Goal: Task Accomplishment & Management: Use online tool/utility

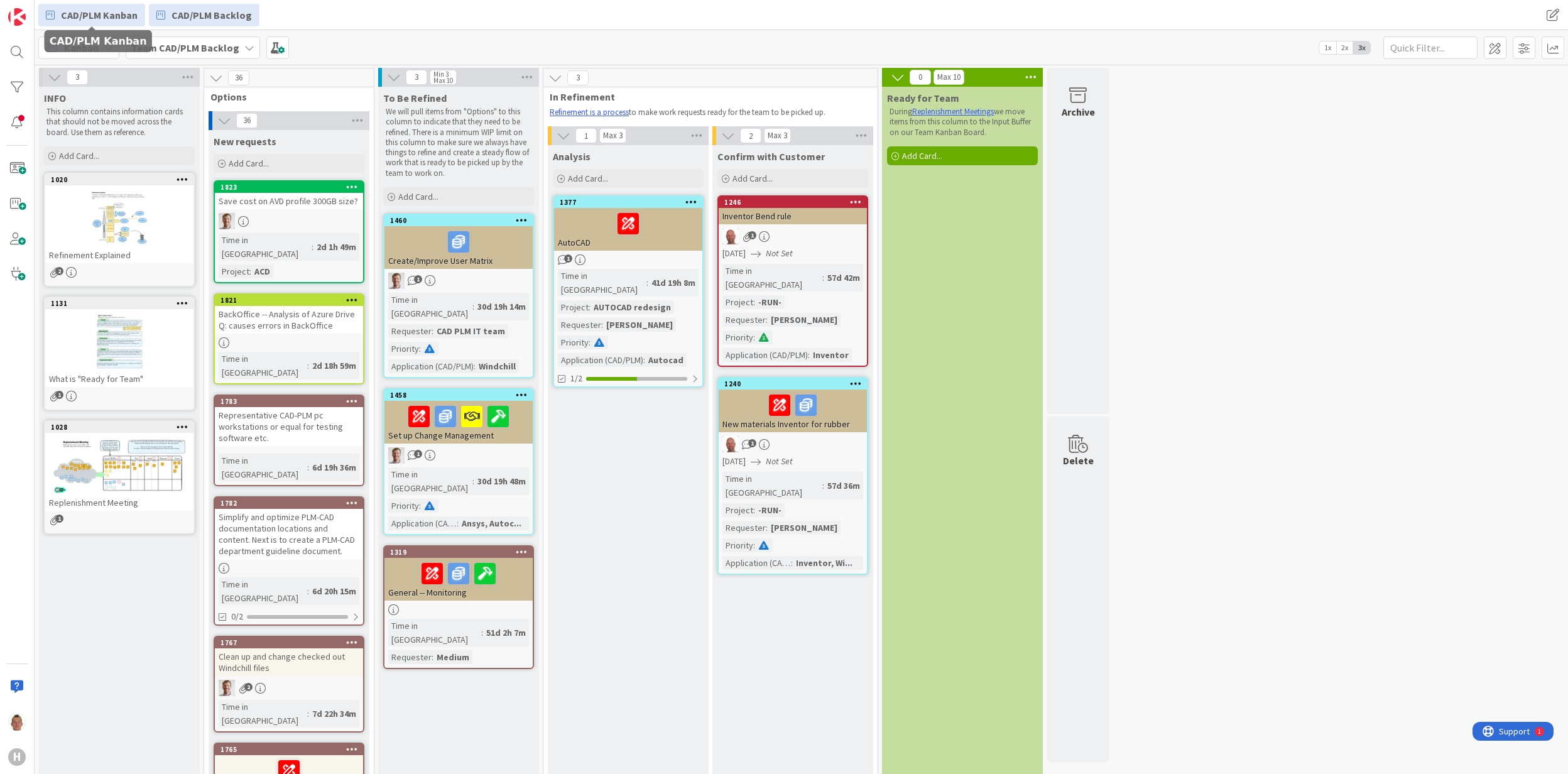
click at [96, 15] on span "CAD/PLM Kanban" at bounding box center [99, 15] width 76 height 15
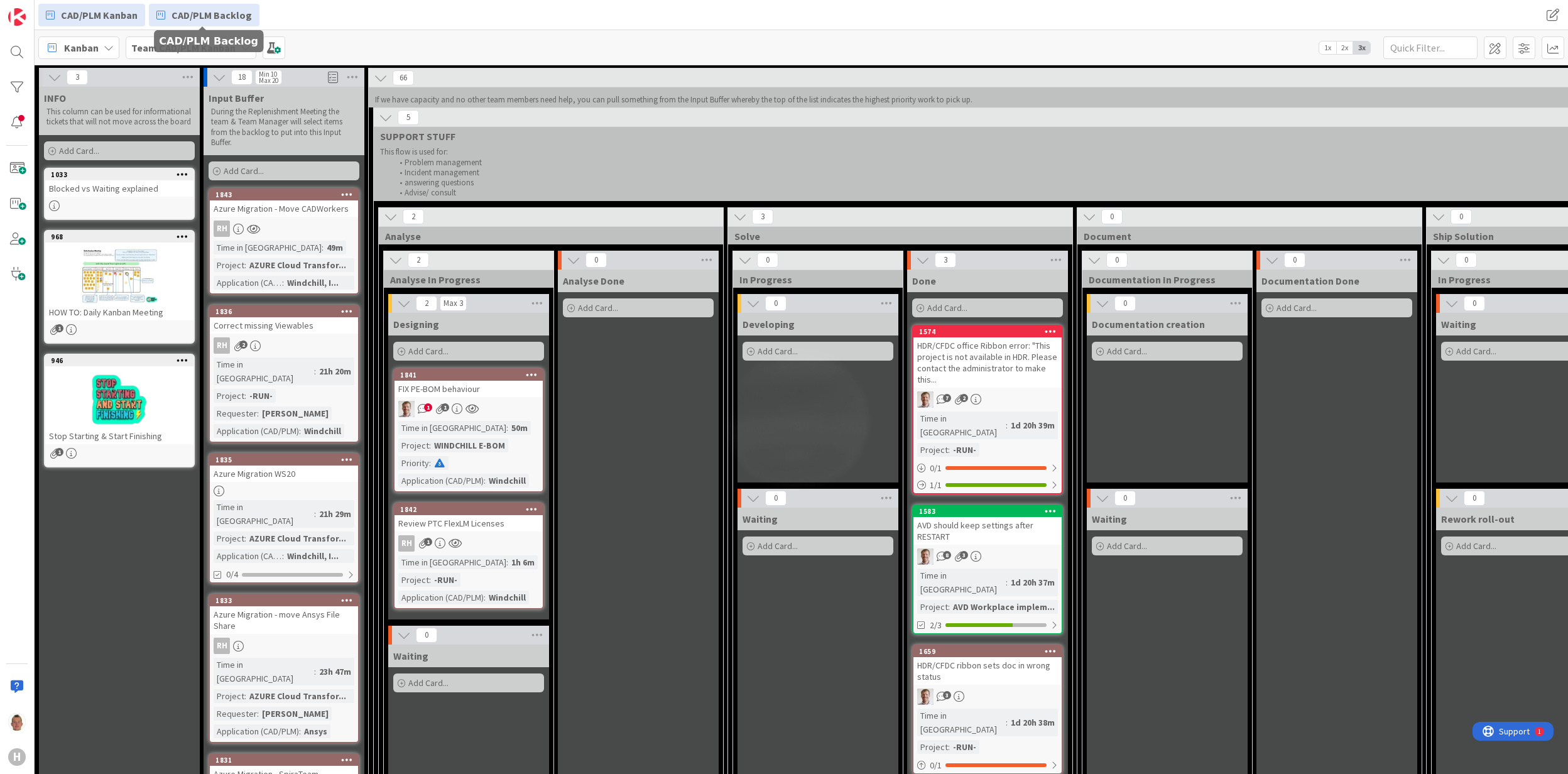
click at [183, 19] on span "CAD/PLM Backlog" at bounding box center [211, 15] width 80 height 15
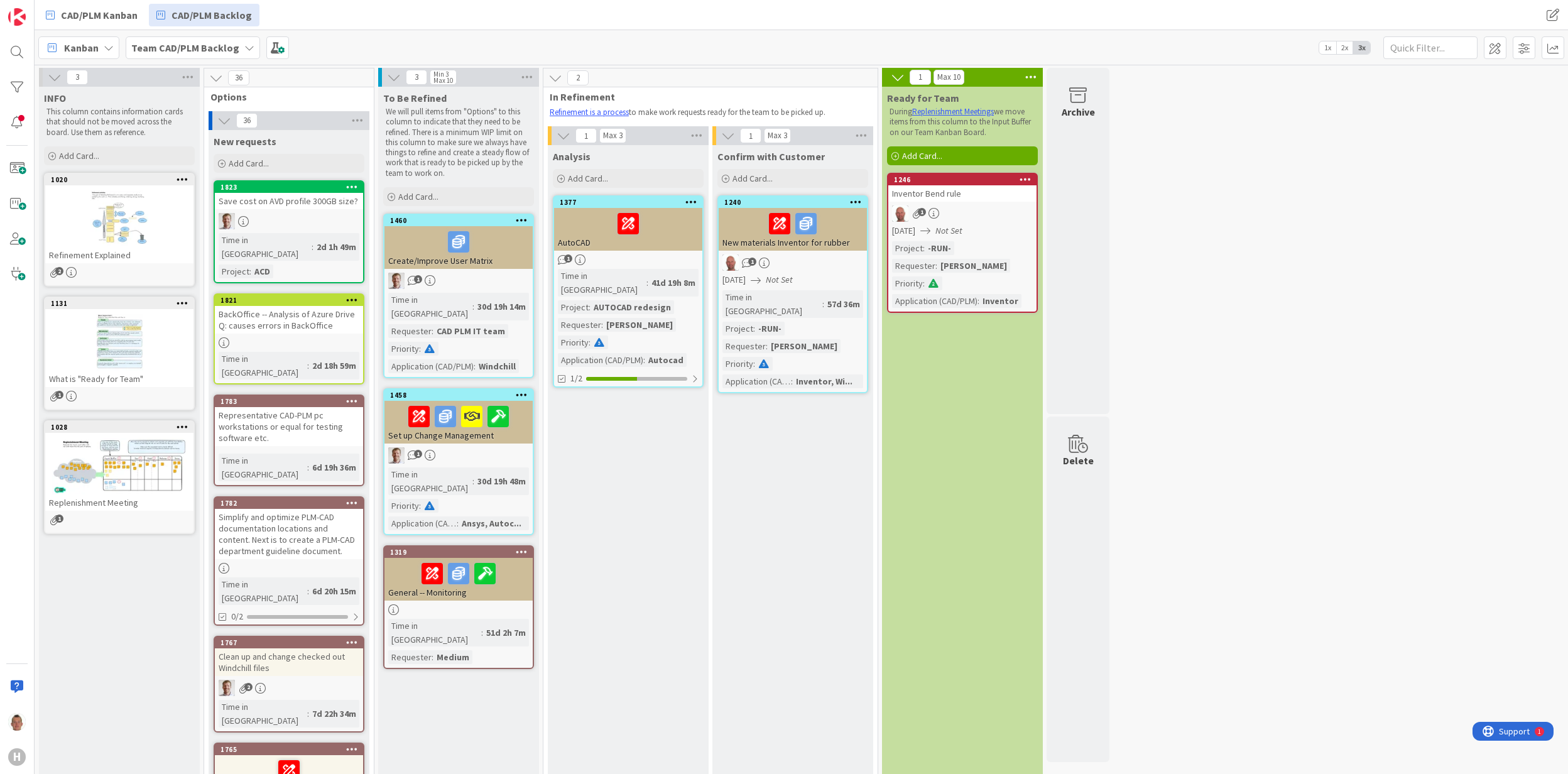
click at [1019, 179] on div at bounding box center [1025, 180] width 22 height 9
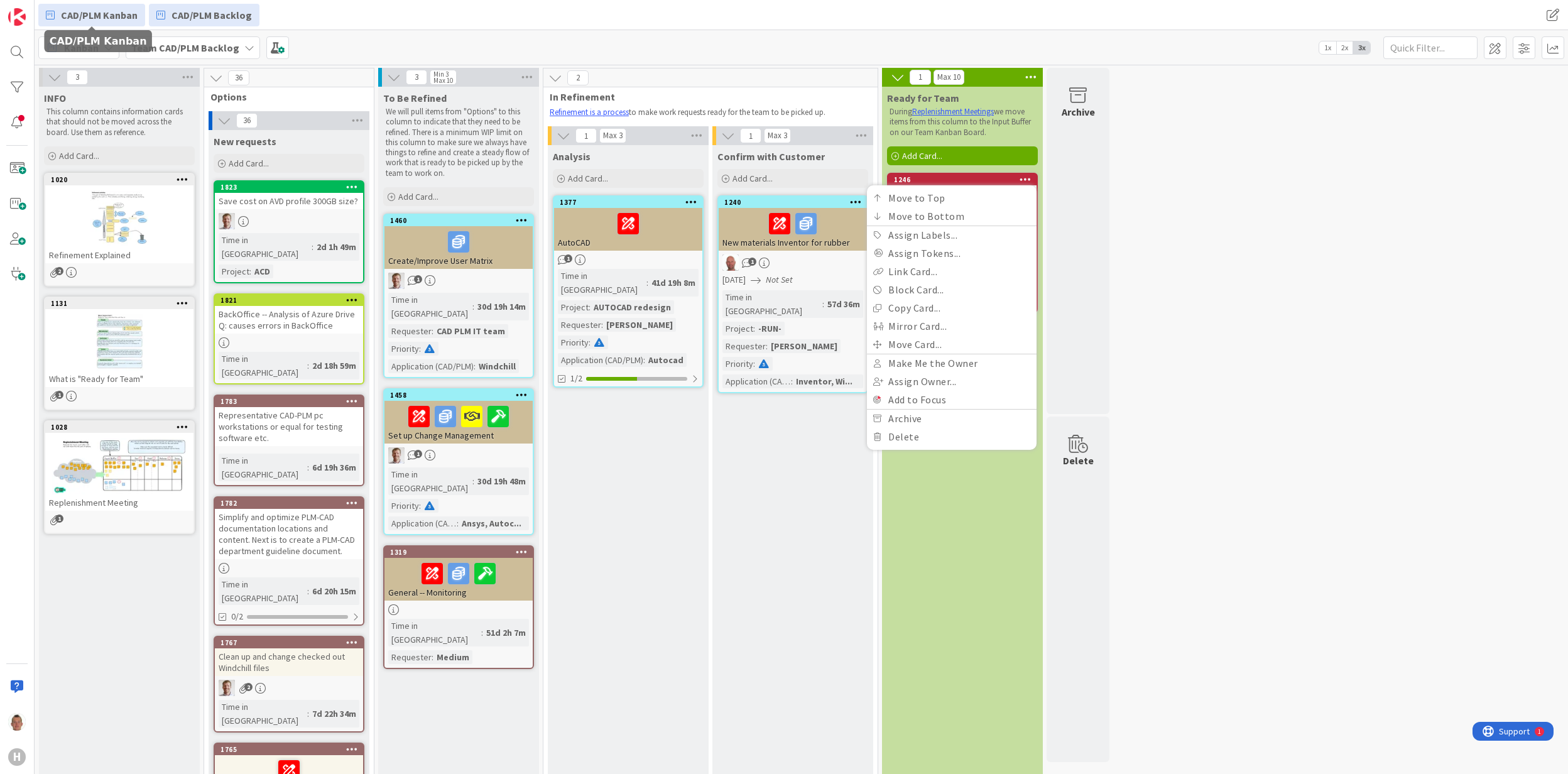
click at [109, 7] on span "CAD/PLM Kanban" at bounding box center [99, 15] width 76 height 15
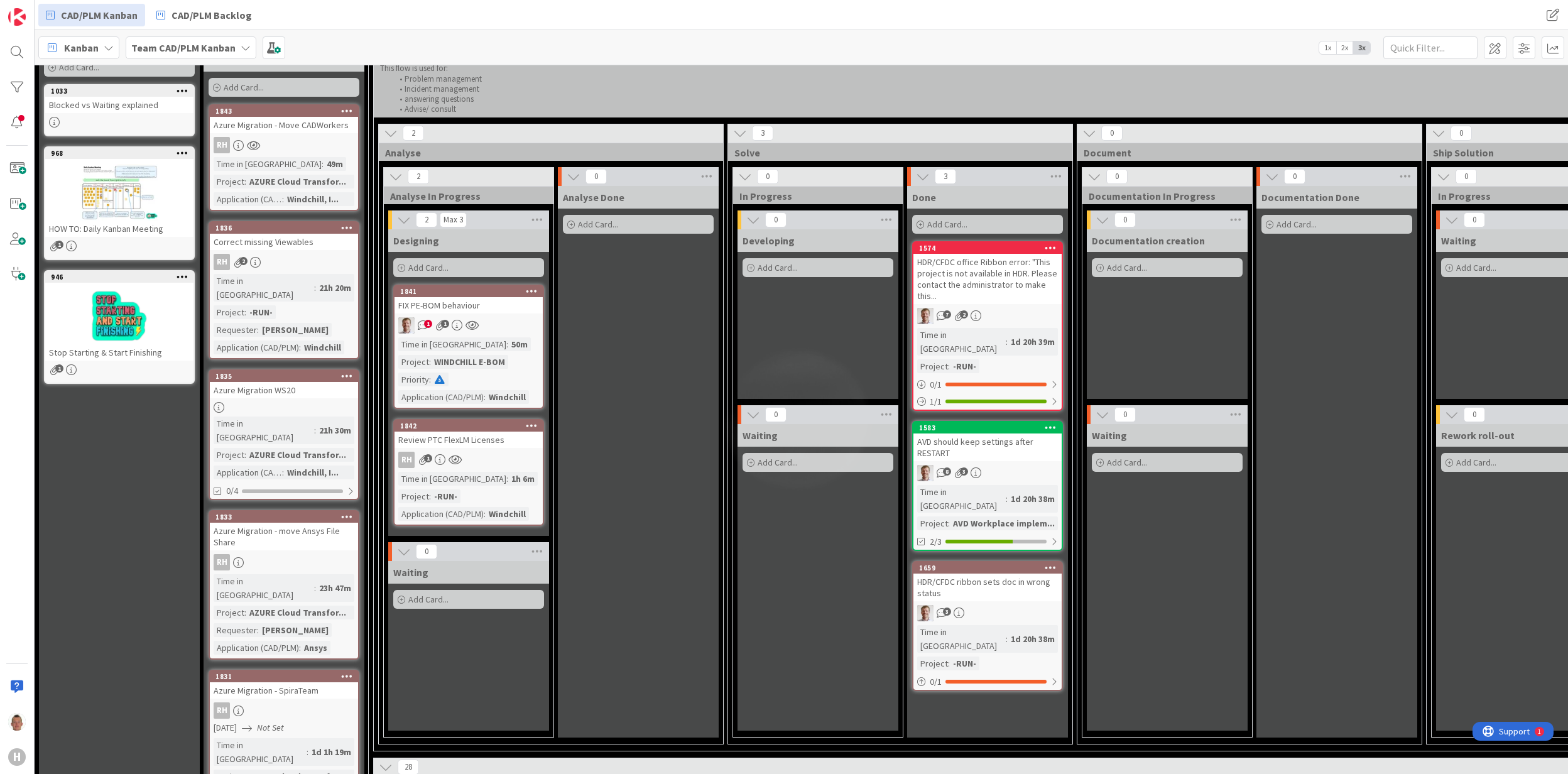
scroll to position [167, 0]
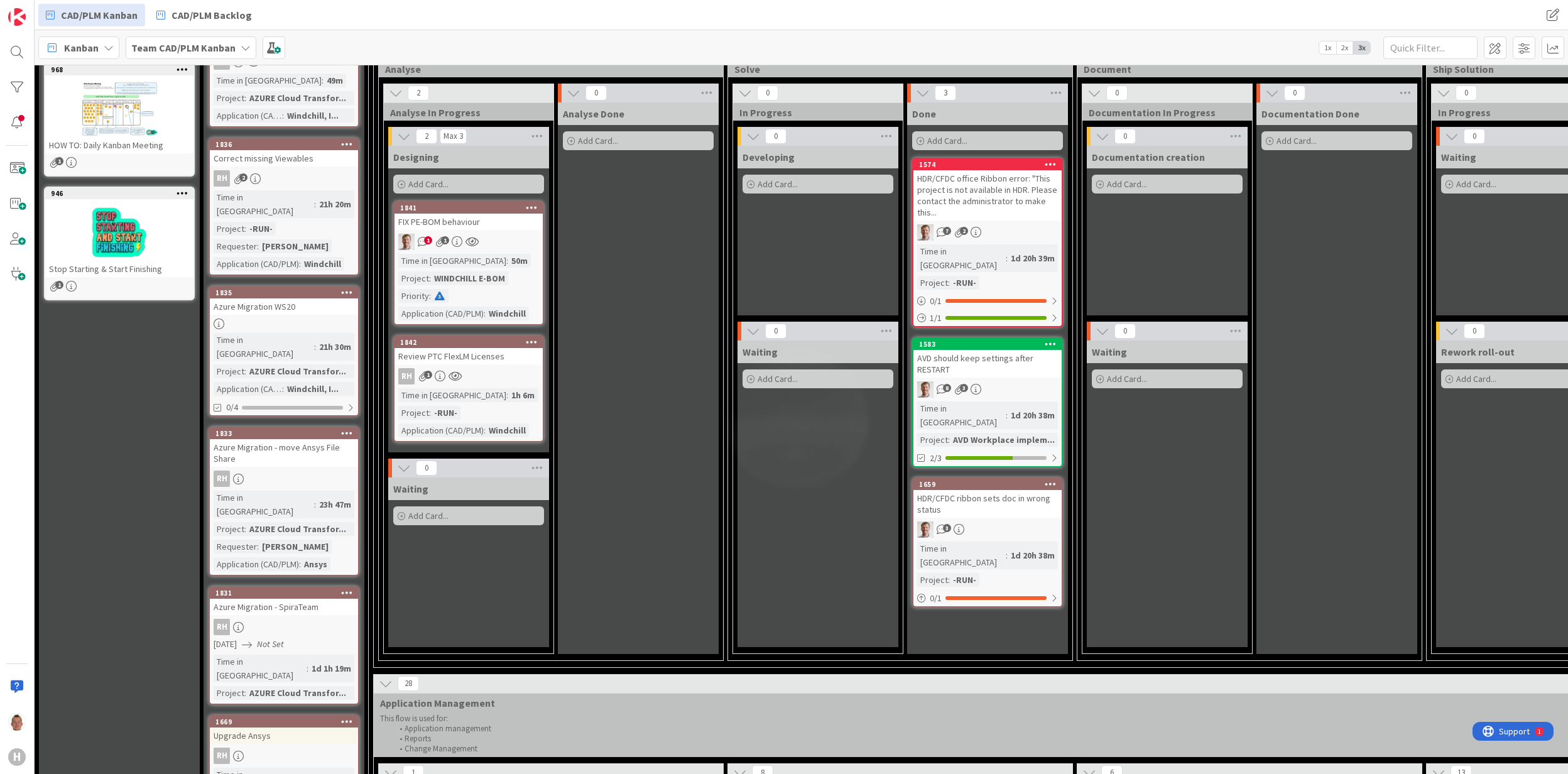
click at [338, 171] on div "RH 2" at bounding box center [284, 178] width 148 height 16
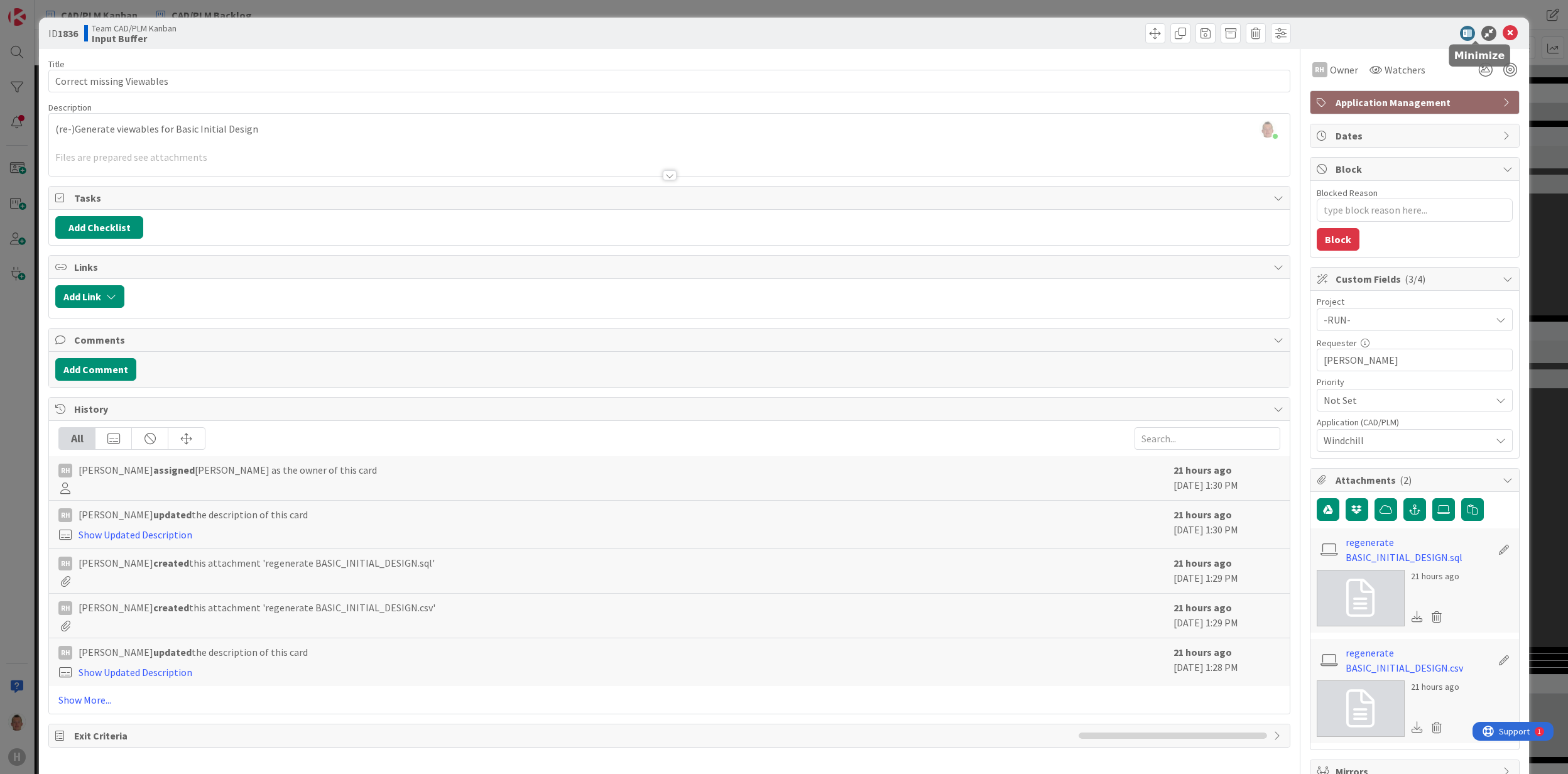
click at [1481, 31] on icon at bounding box center [1489, 33] width 15 height 15
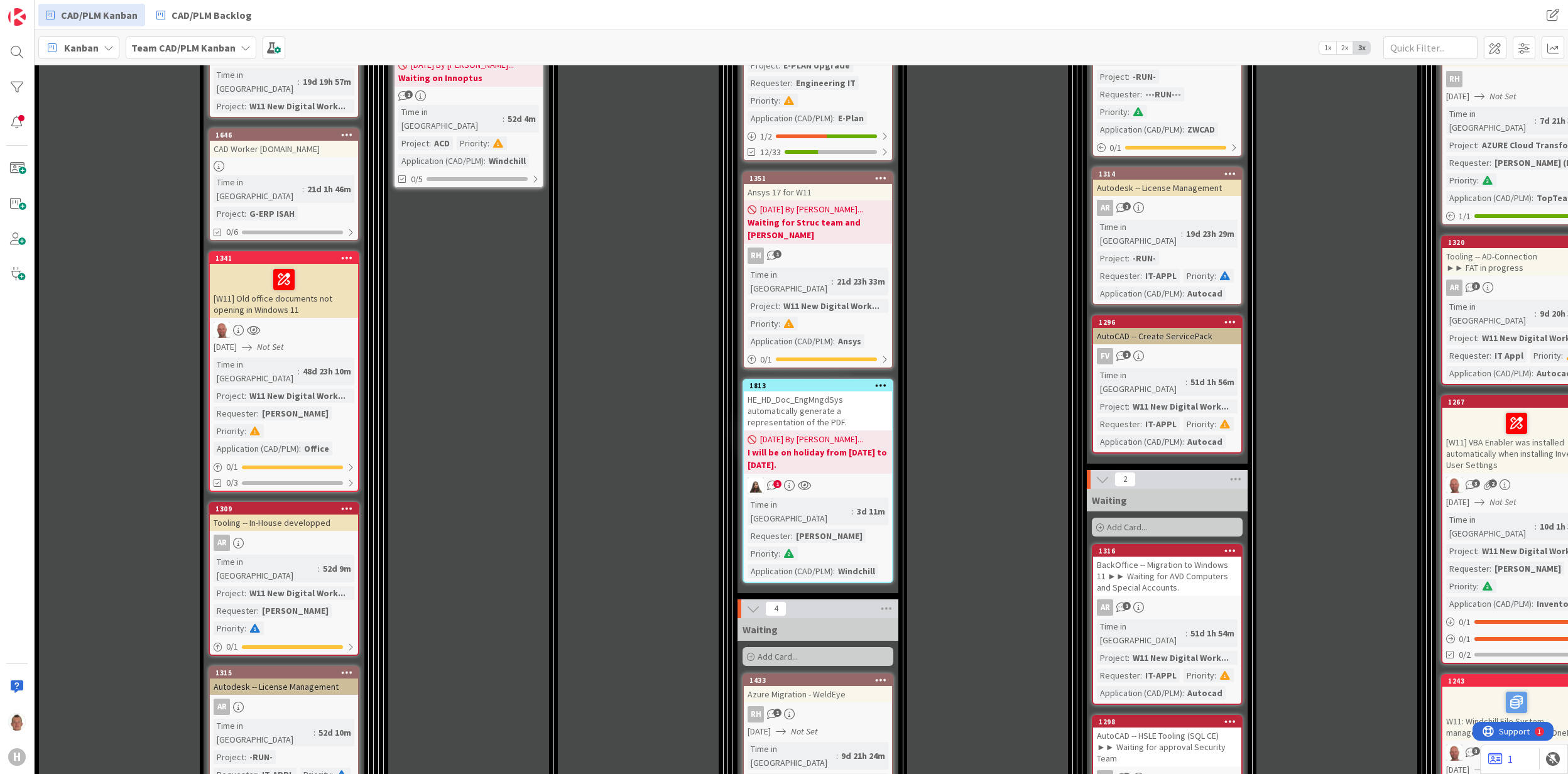
scroll to position [1256, 0]
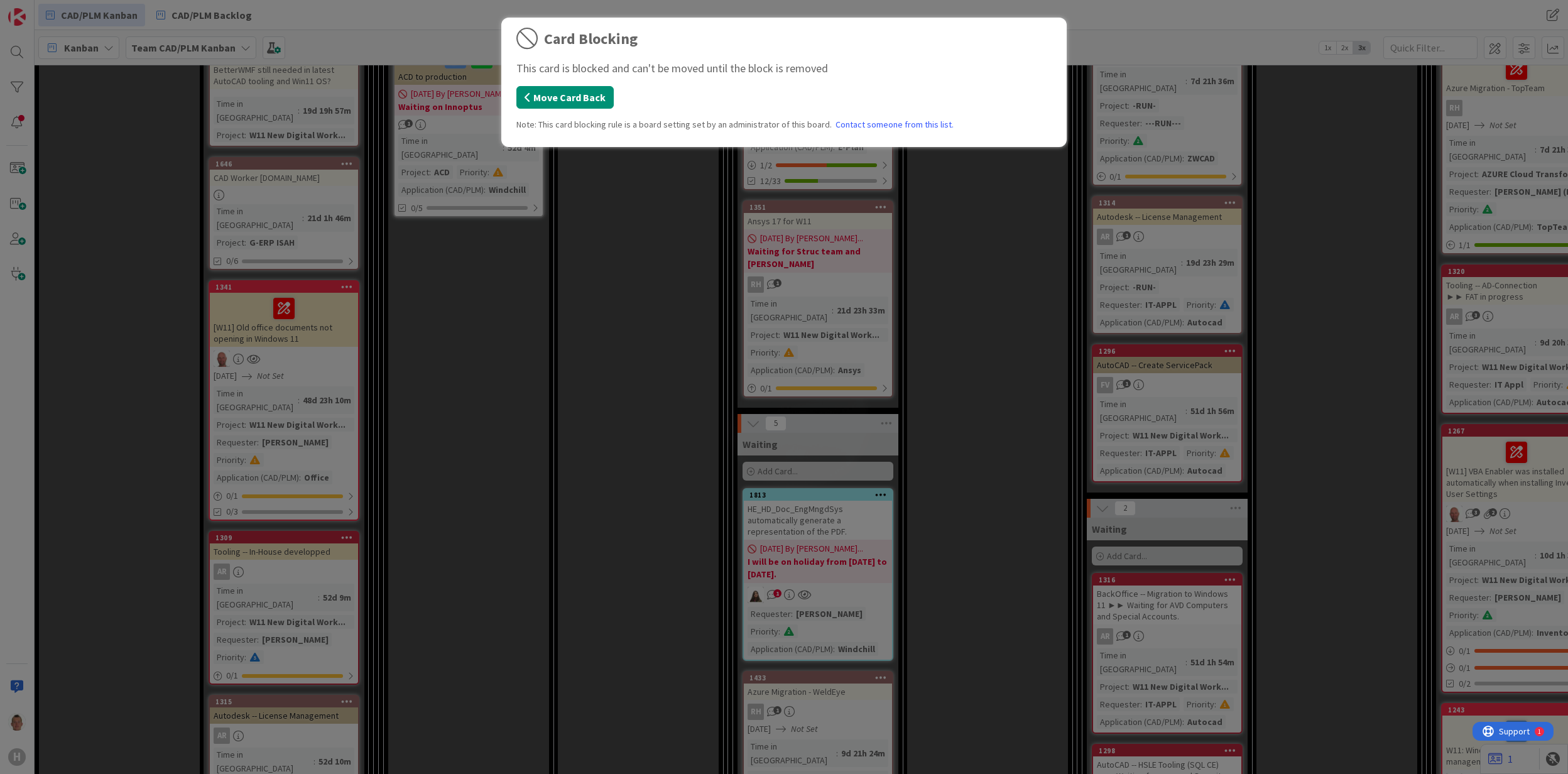
click at [594, 99] on button "Move Card Back" at bounding box center [565, 97] width 97 height 22
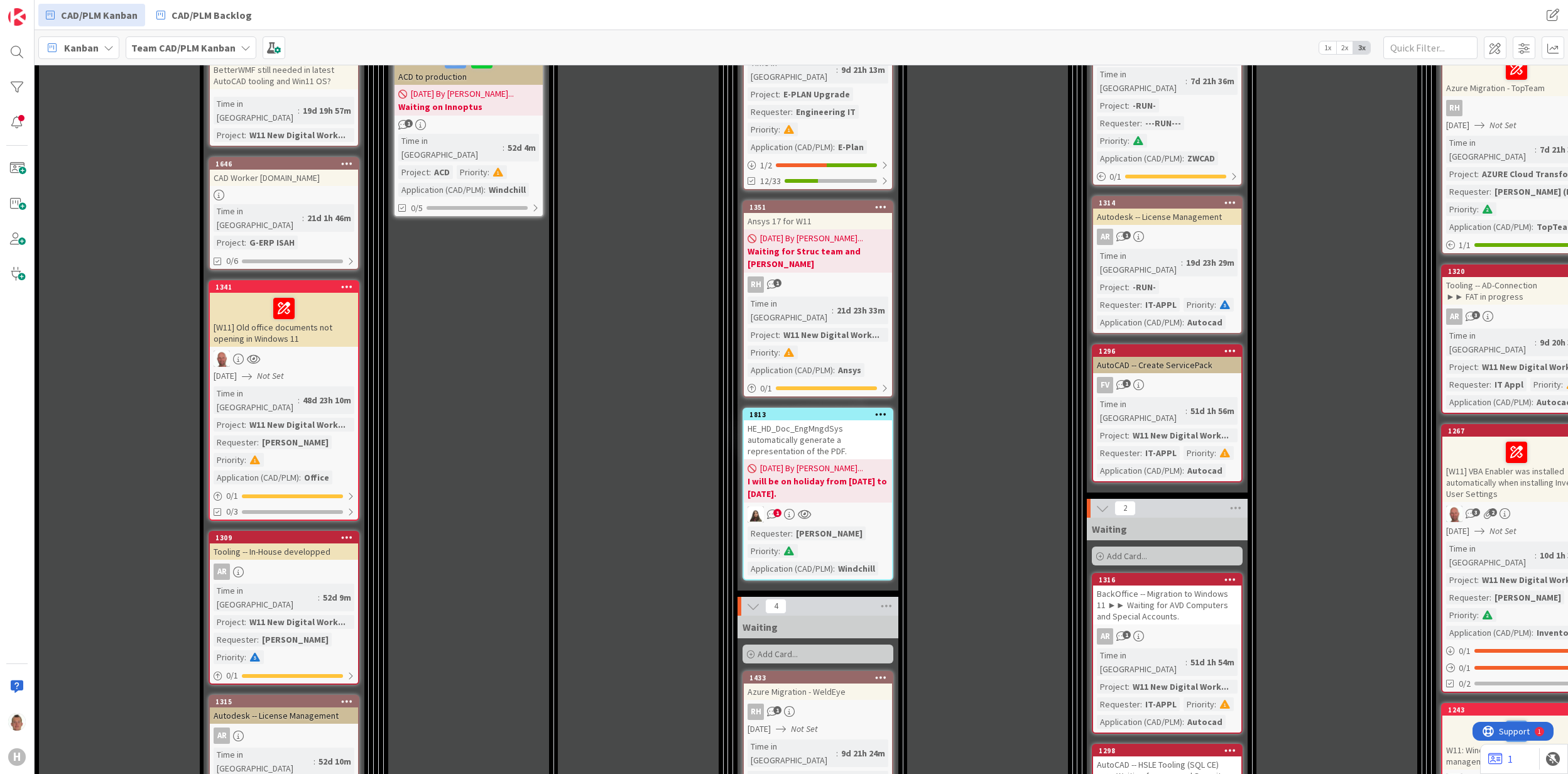
click at [858, 420] on div "HE_HD_Doc_EngMngdSys automatically generate a representation of the PDF." at bounding box center [818, 439] width 148 height 39
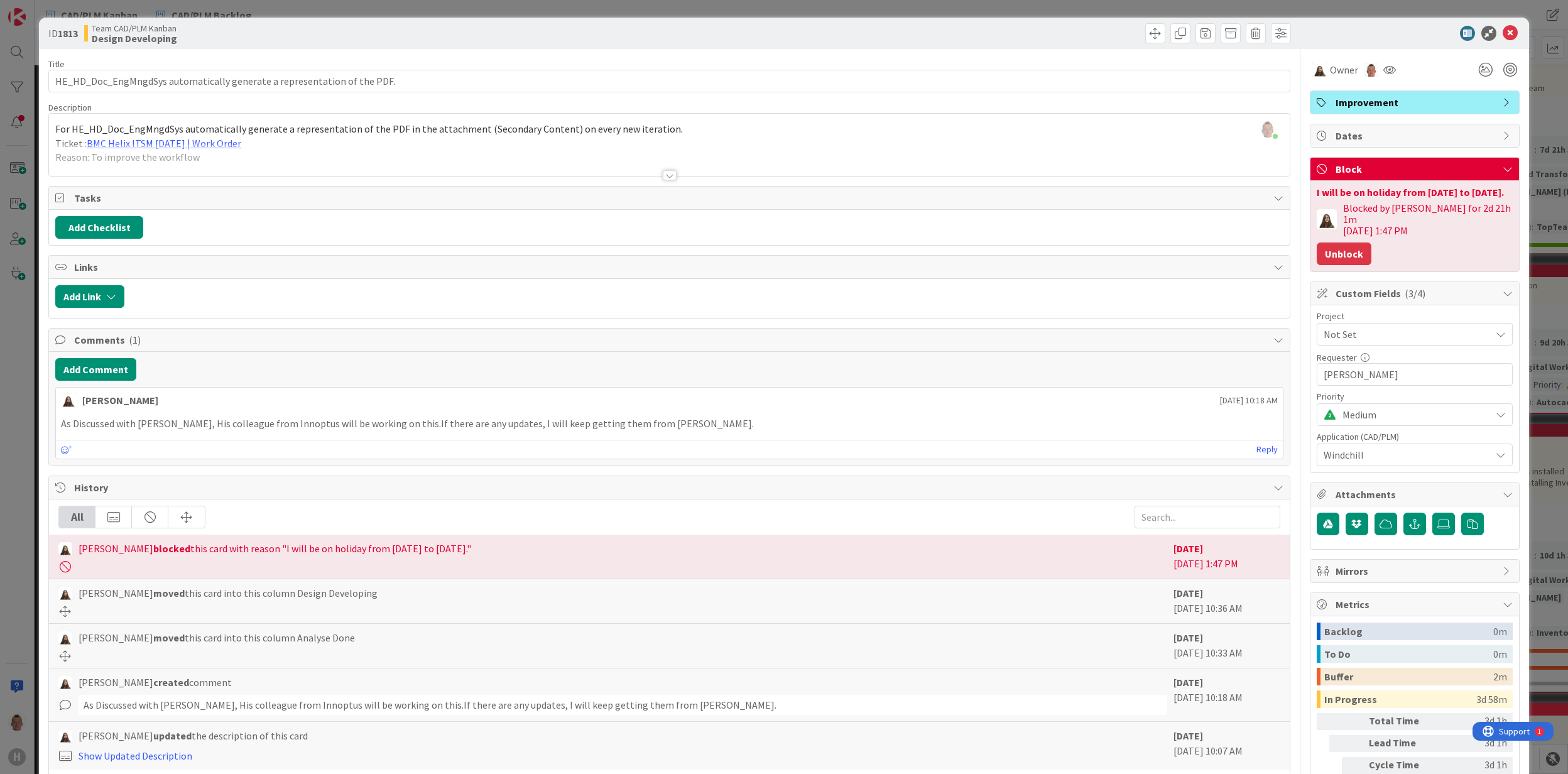
click at [1337, 254] on button "Unblock" at bounding box center [1344, 254] width 55 height 22
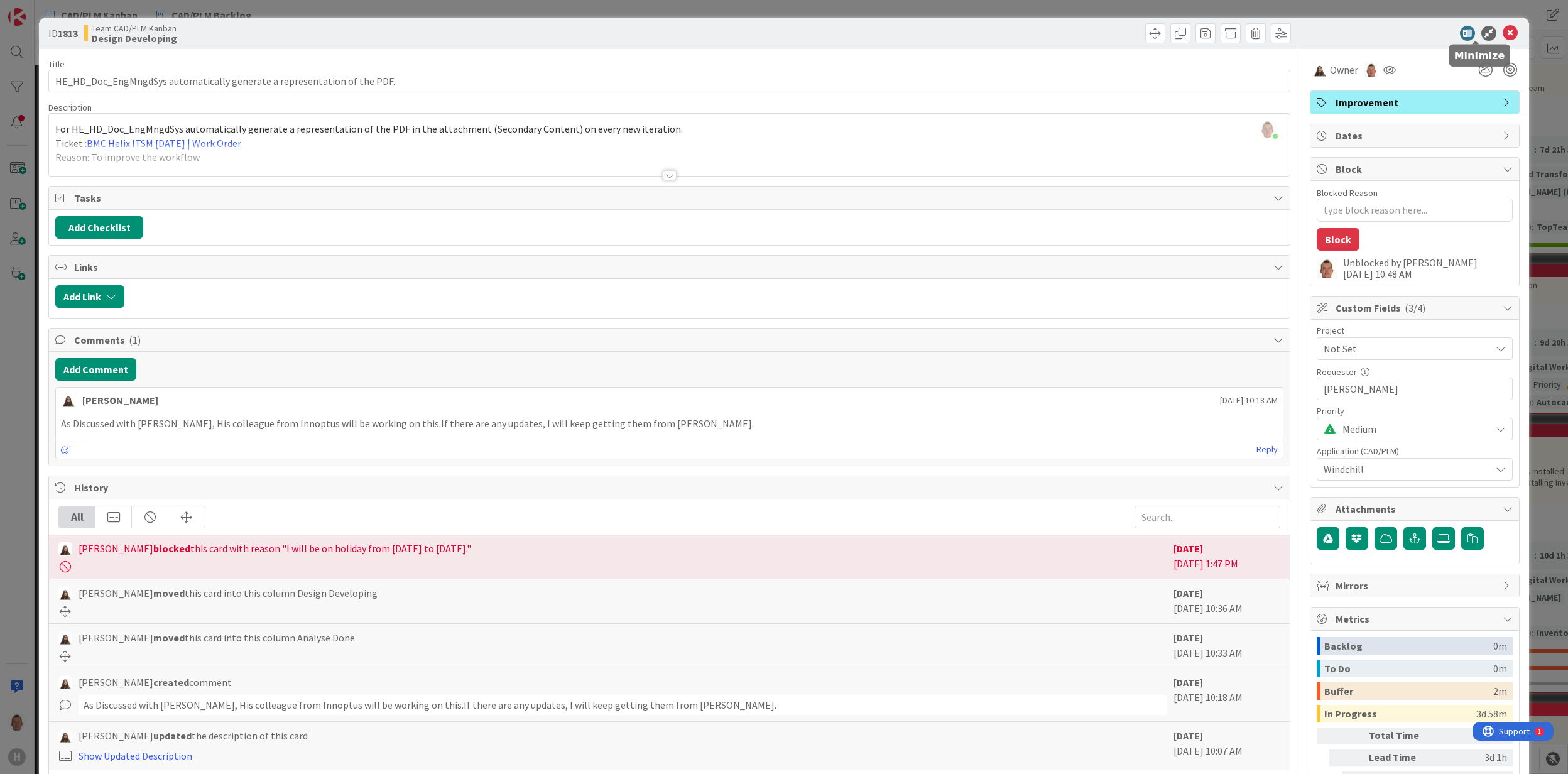
click at [1481, 30] on icon at bounding box center [1489, 33] width 15 height 15
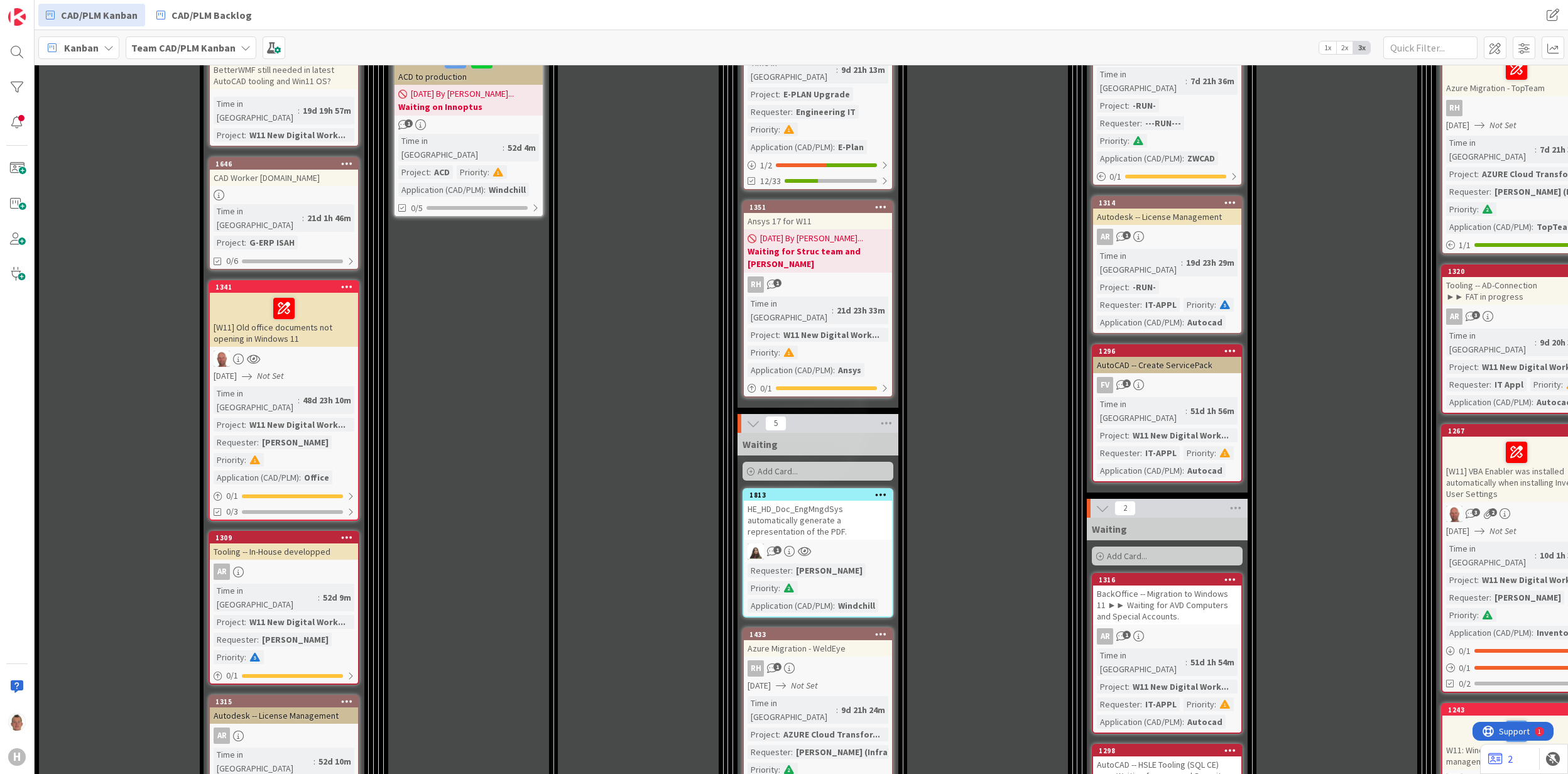
click at [835, 501] on div "HE_HD_Doc_EngMngdSys automatically generate a representation of the PDF." at bounding box center [818, 520] width 148 height 39
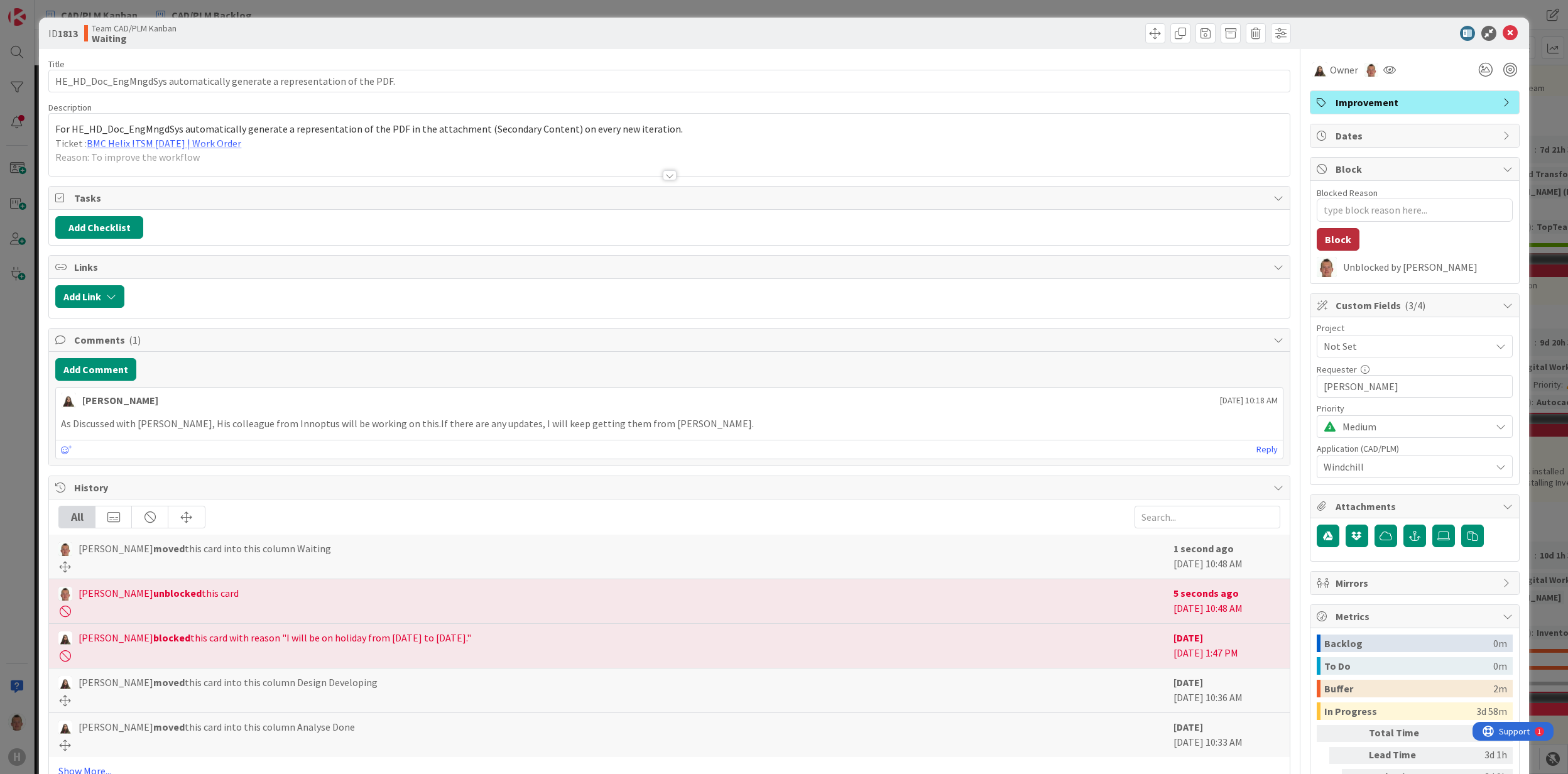
click at [1337, 235] on button "Block" at bounding box center [1338, 239] width 43 height 22
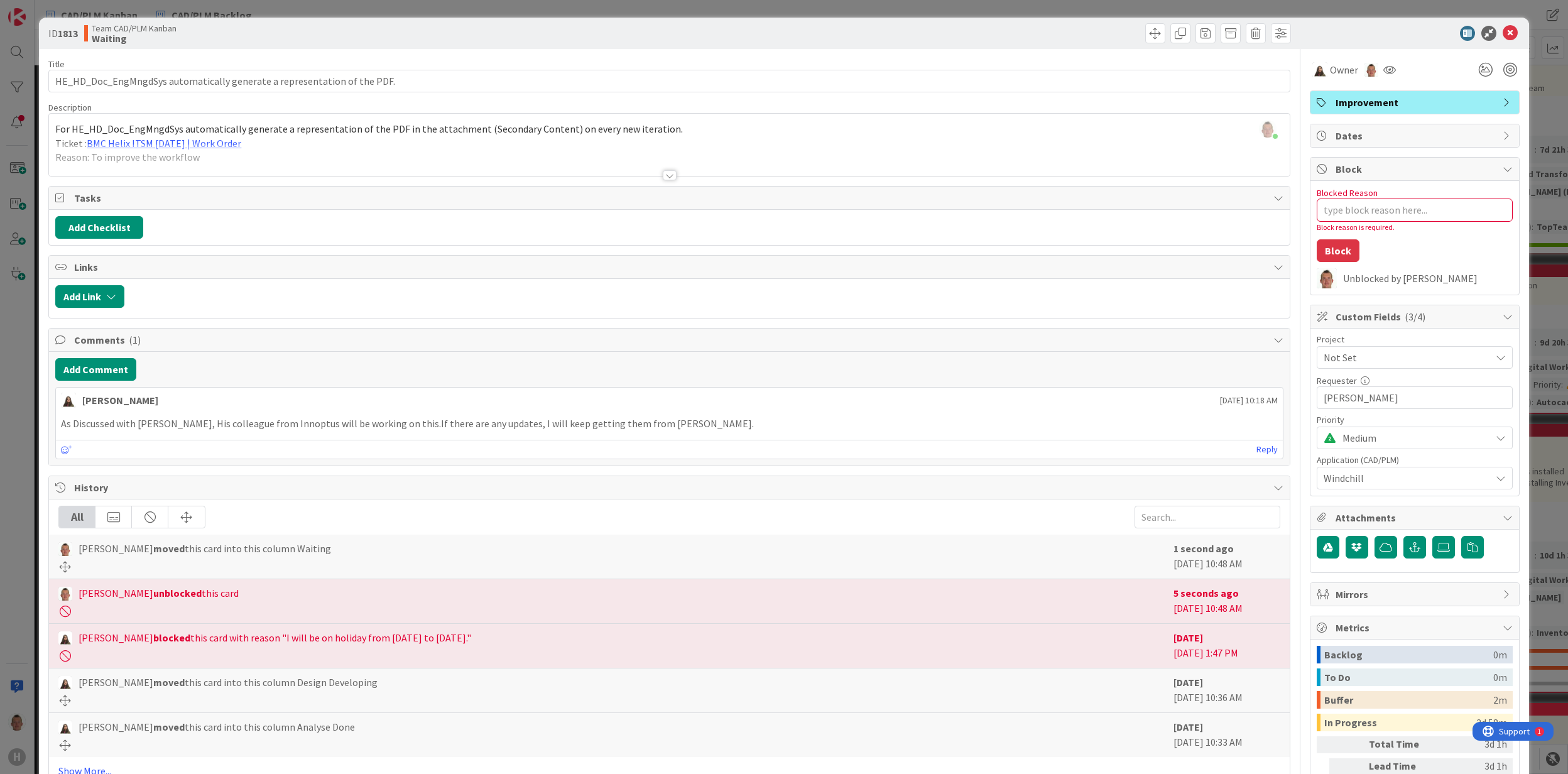
click at [1363, 196] on div "Blocked Reason 0 / 256" at bounding box center [1414, 192] width 196 height 11
click at [1365, 211] on textarea "Blocked Reason" at bounding box center [1414, 210] width 196 height 23
type textarea "x"
type textarea "V"
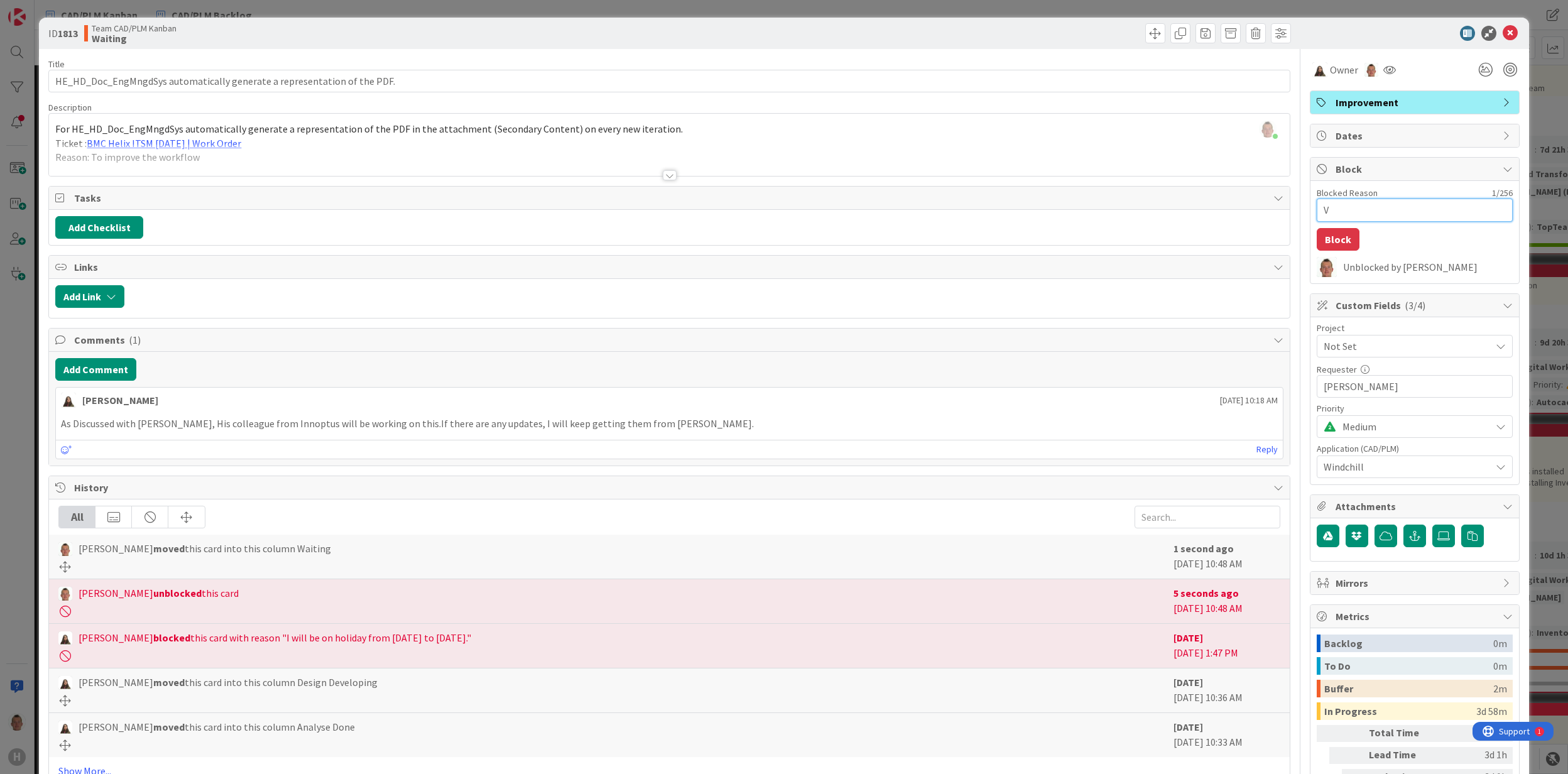
type textarea "x"
type textarea "Va"
type textarea "x"
type textarea "Vac"
type textarea "x"
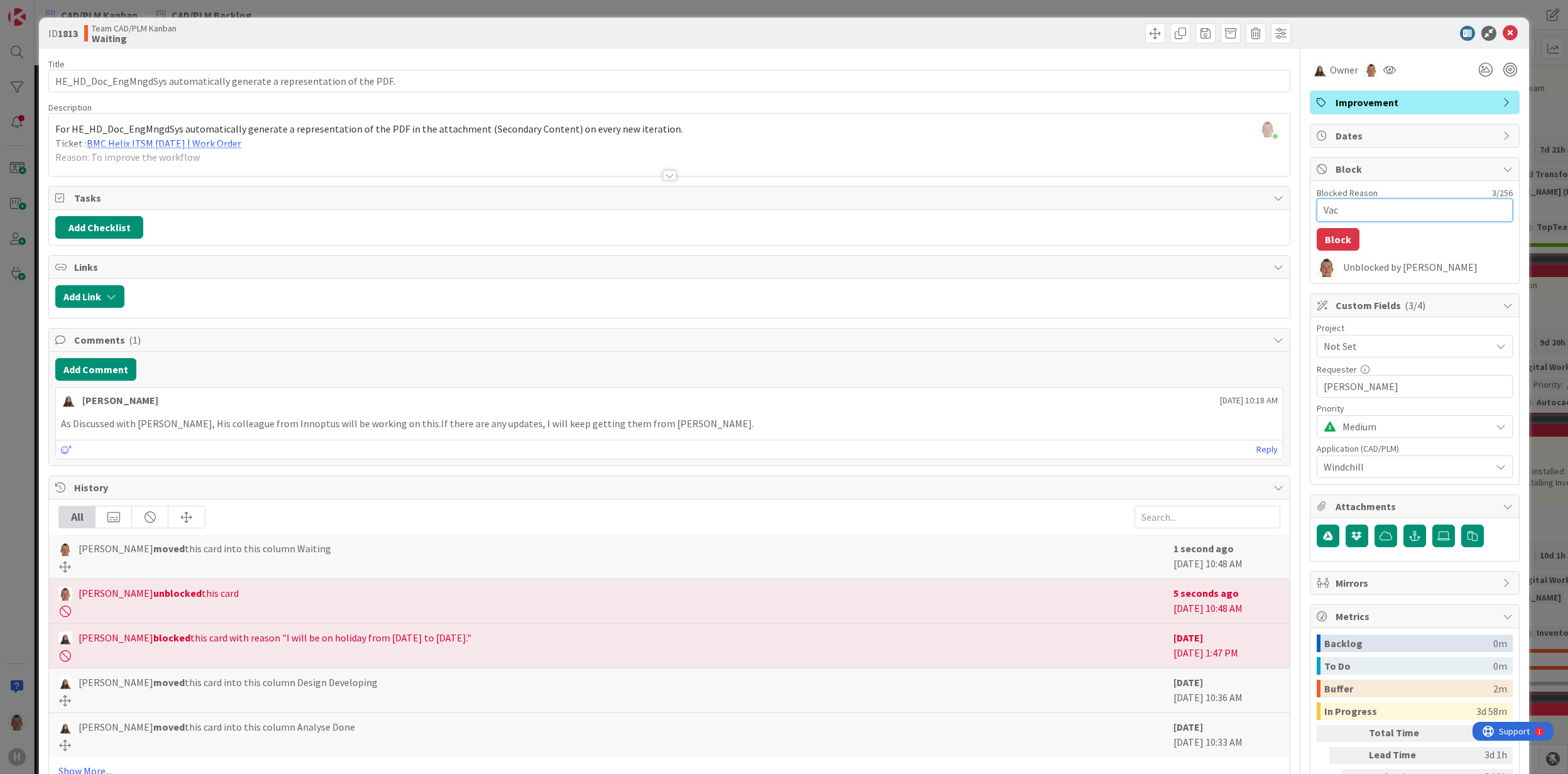
type textarea "Vaca"
type textarea "x"
type textarea "Vacat"
type textarea "x"
type textarea "Vacati"
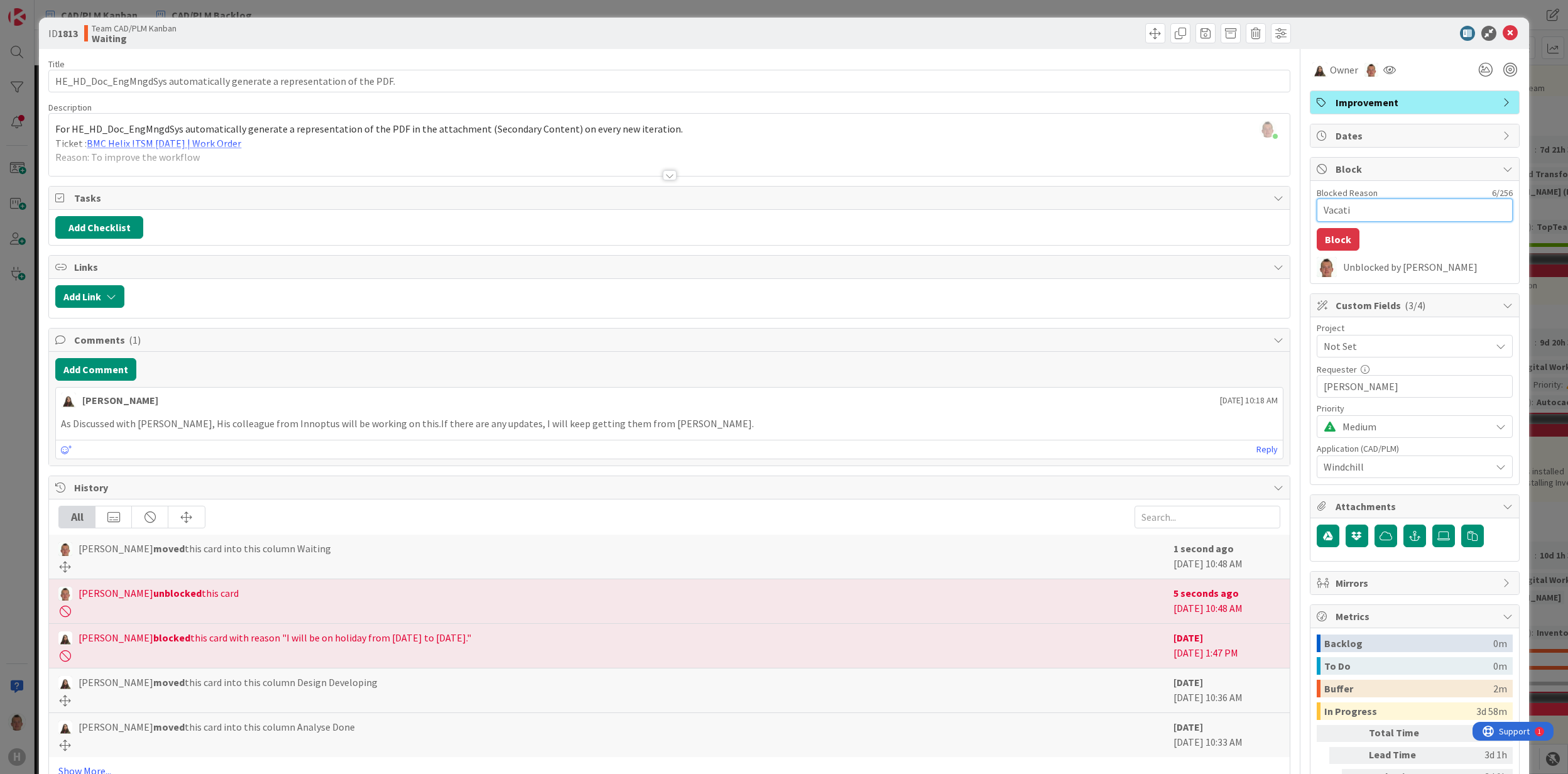
type textarea "x"
type textarea "Vacatio"
type textarea "x"
type textarea "Vacation"
click at [1333, 241] on button "Block" at bounding box center [1338, 239] width 43 height 22
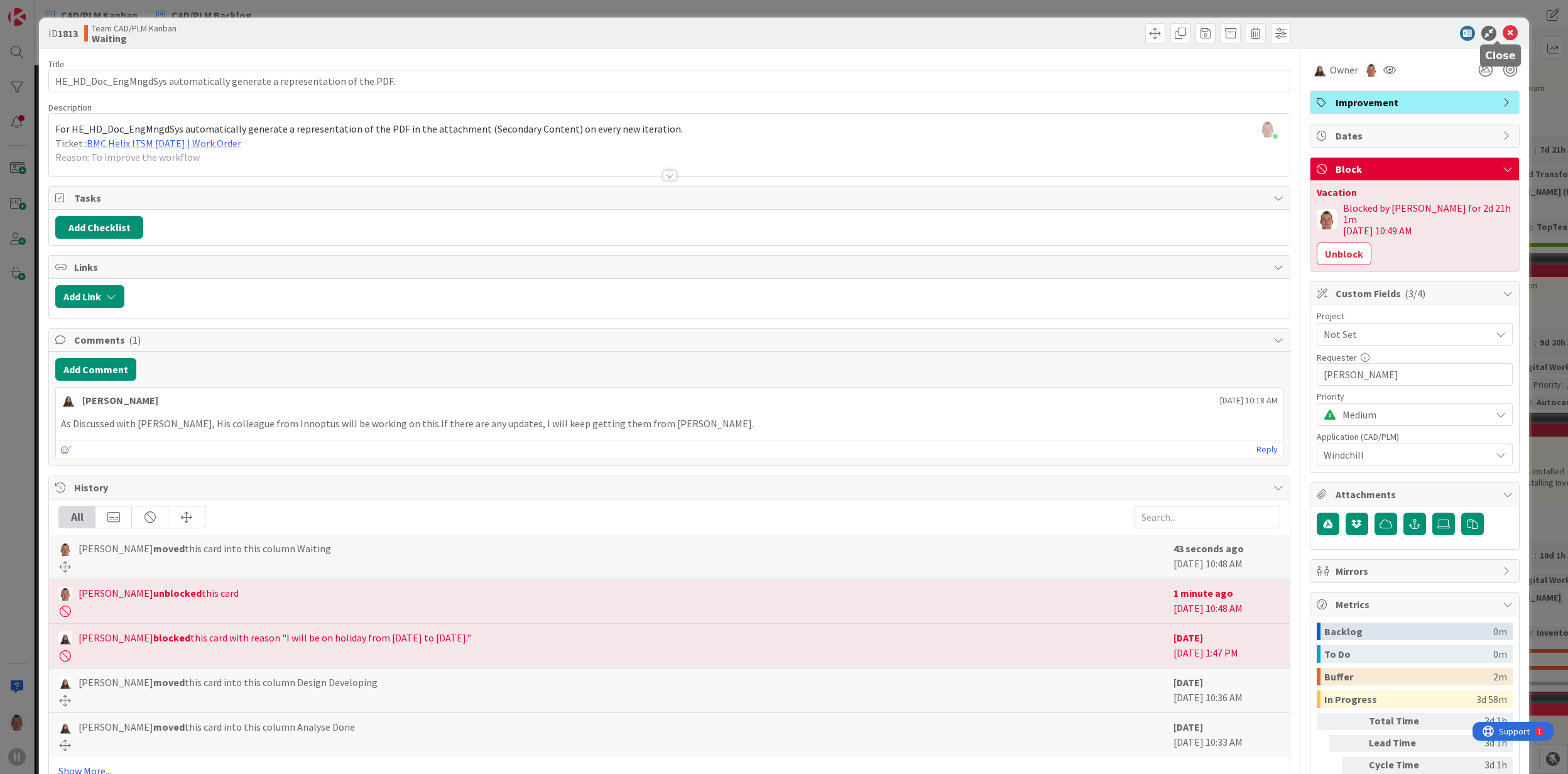
click at [1503, 31] on icon at bounding box center [1510, 33] width 15 height 15
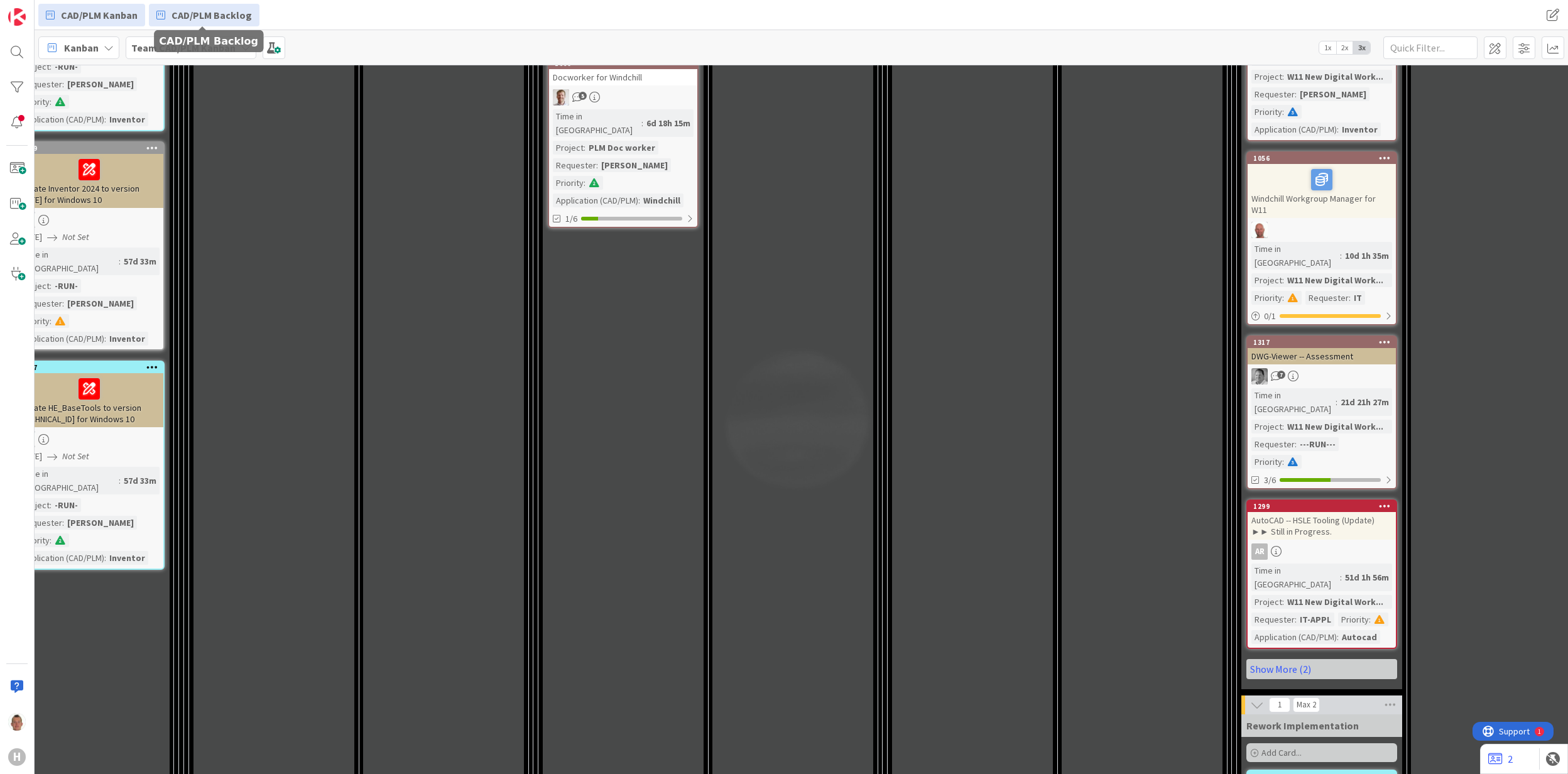
scroll to position [2513, 194]
click at [232, 10] on span "CAD/PLM Backlog" at bounding box center [211, 15] width 80 height 15
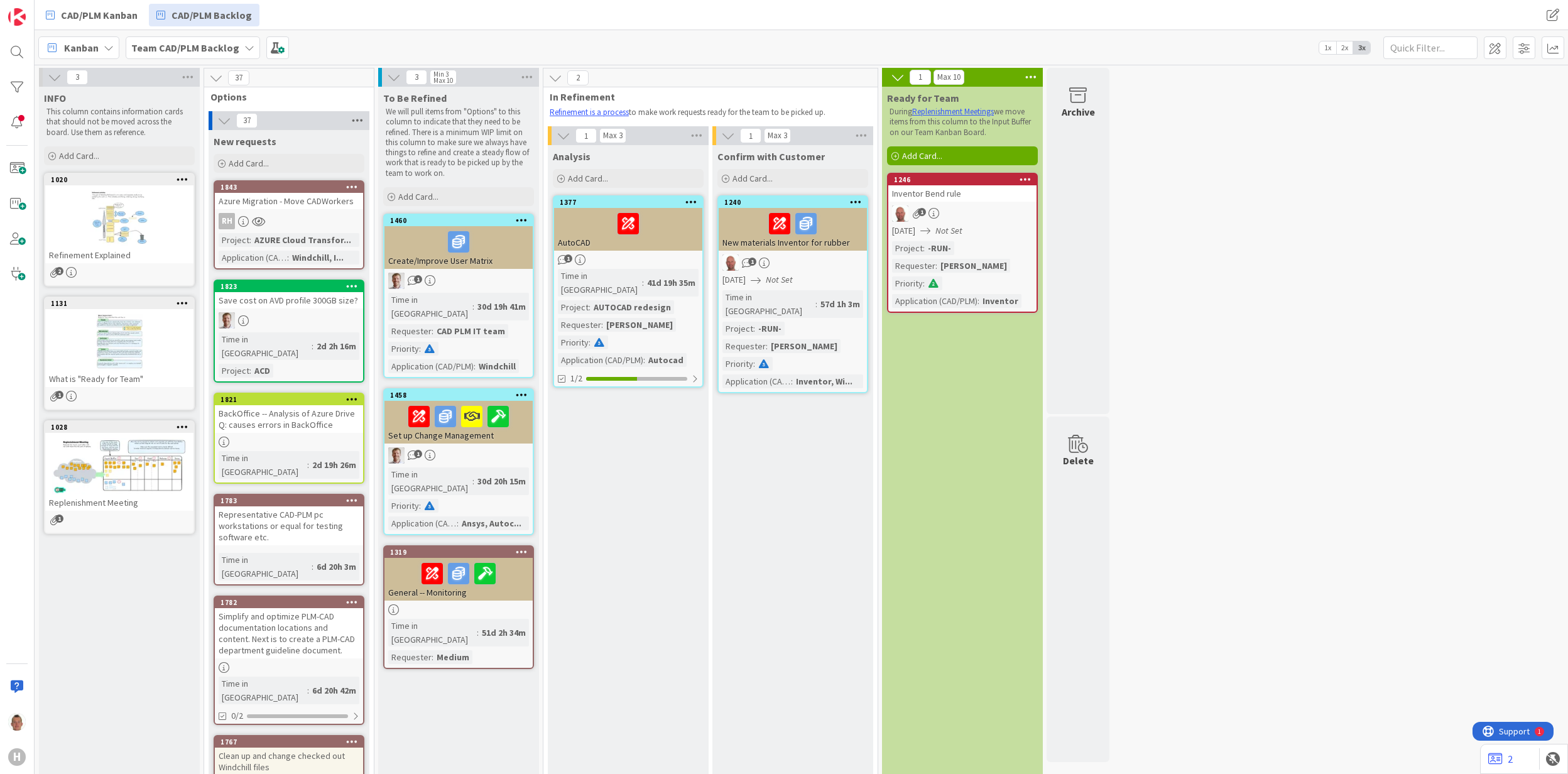
click at [358, 124] on icon at bounding box center [358, 120] width 16 height 19
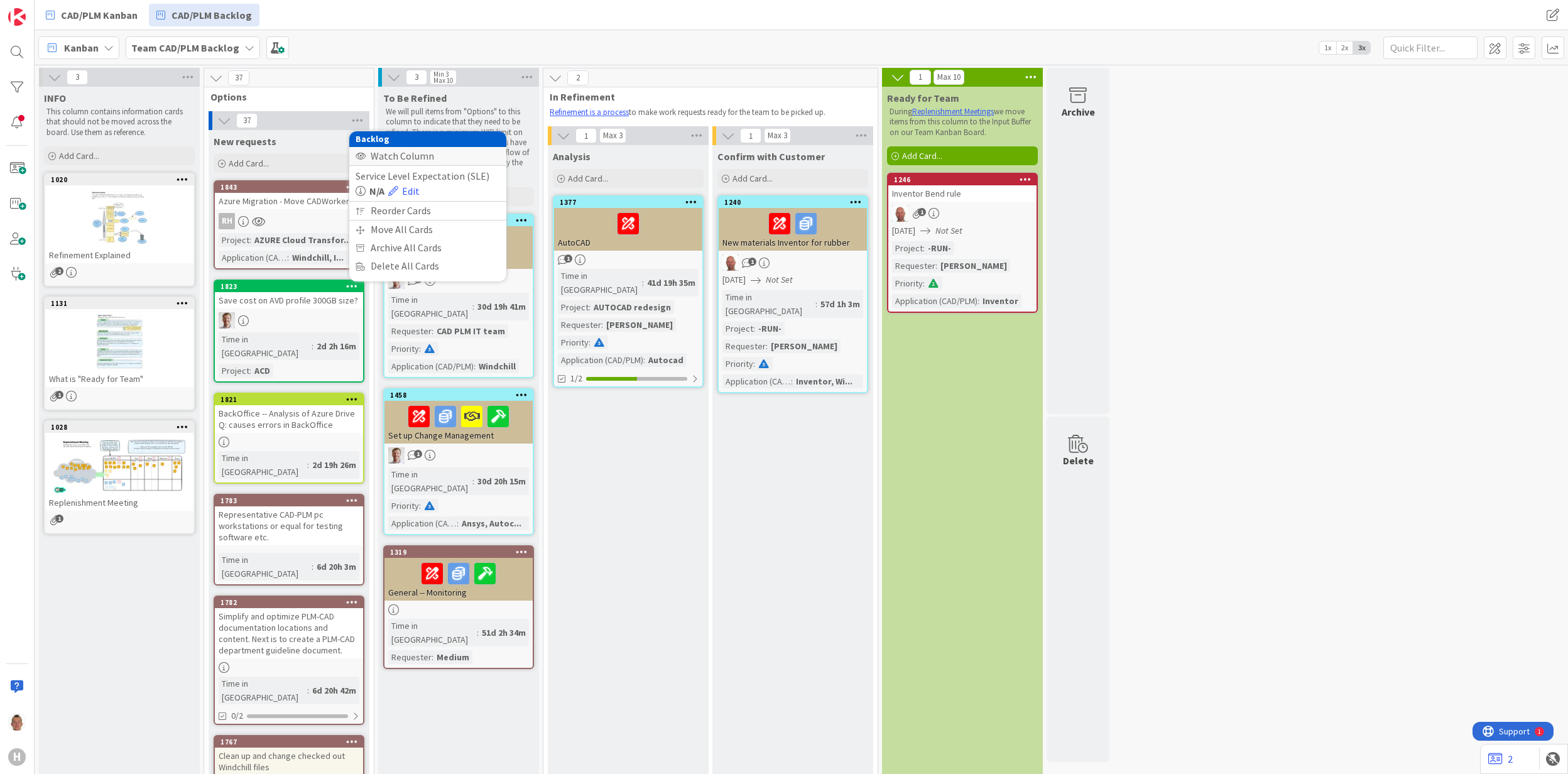
click at [400, 152] on div "Watch Column" at bounding box center [428, 156] width 157 height 19
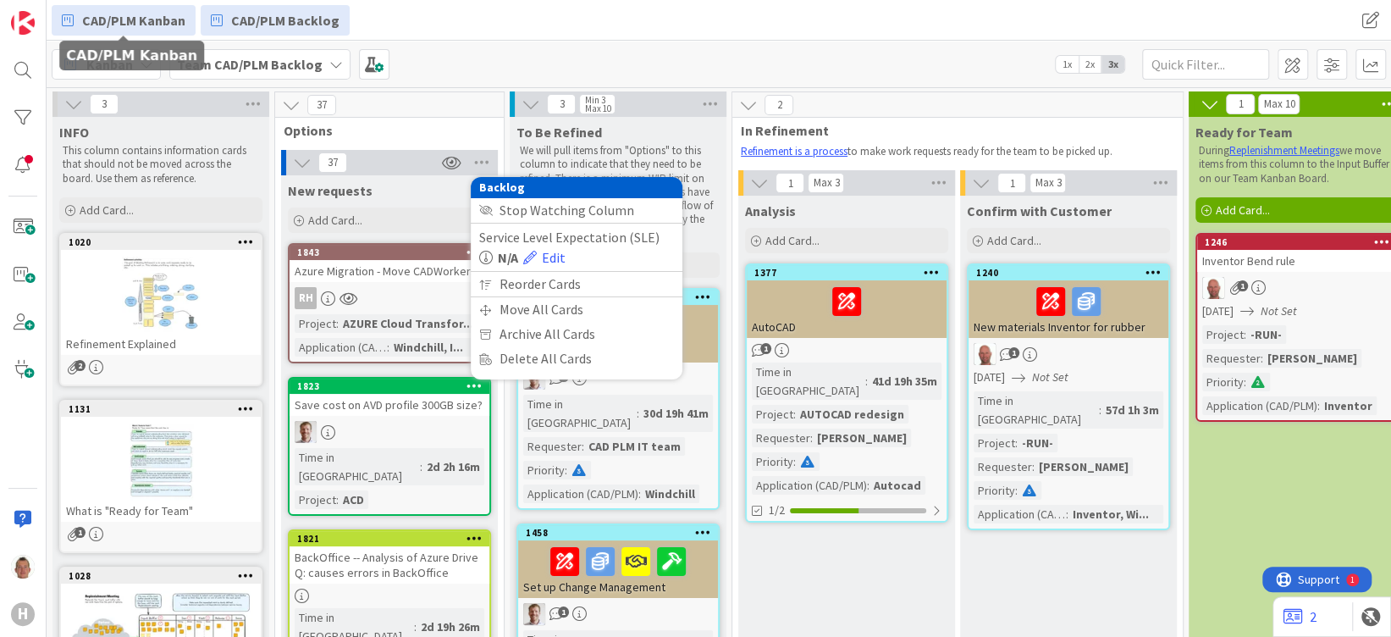
click at [121, 14] on span "CAD/PLM Kanban" at bounding box center [133, 20] width 103 height 20
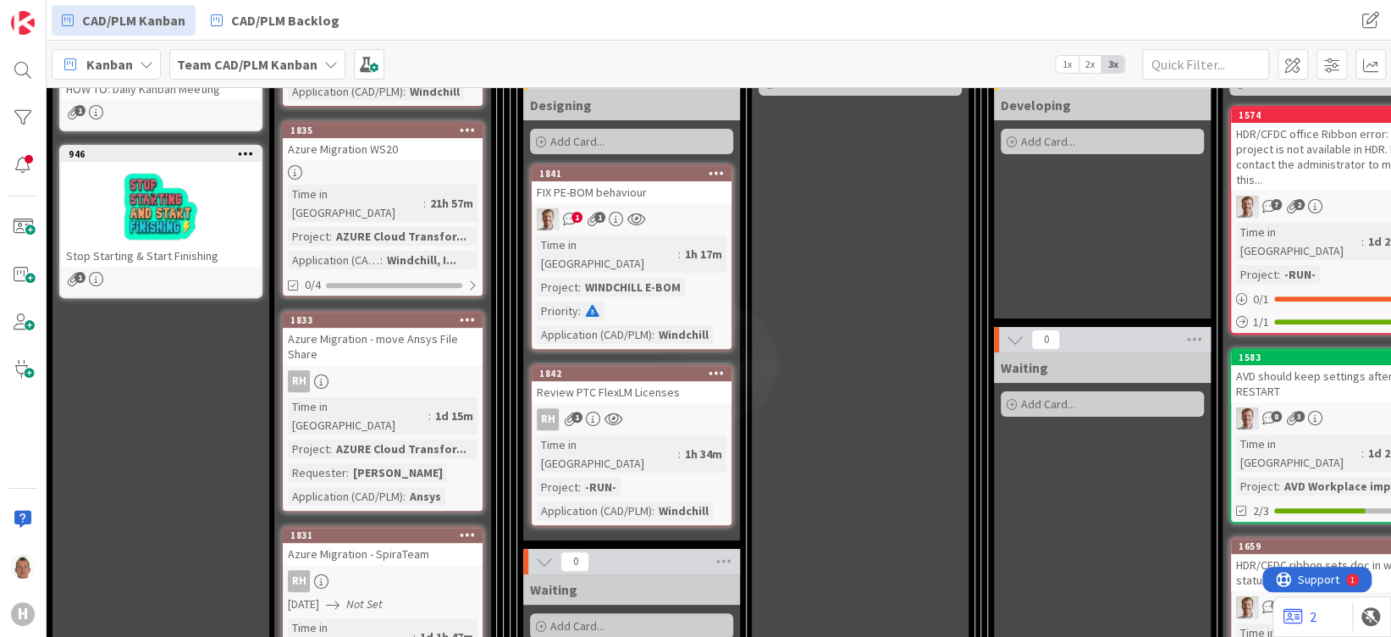
scroll to position [339, 0]
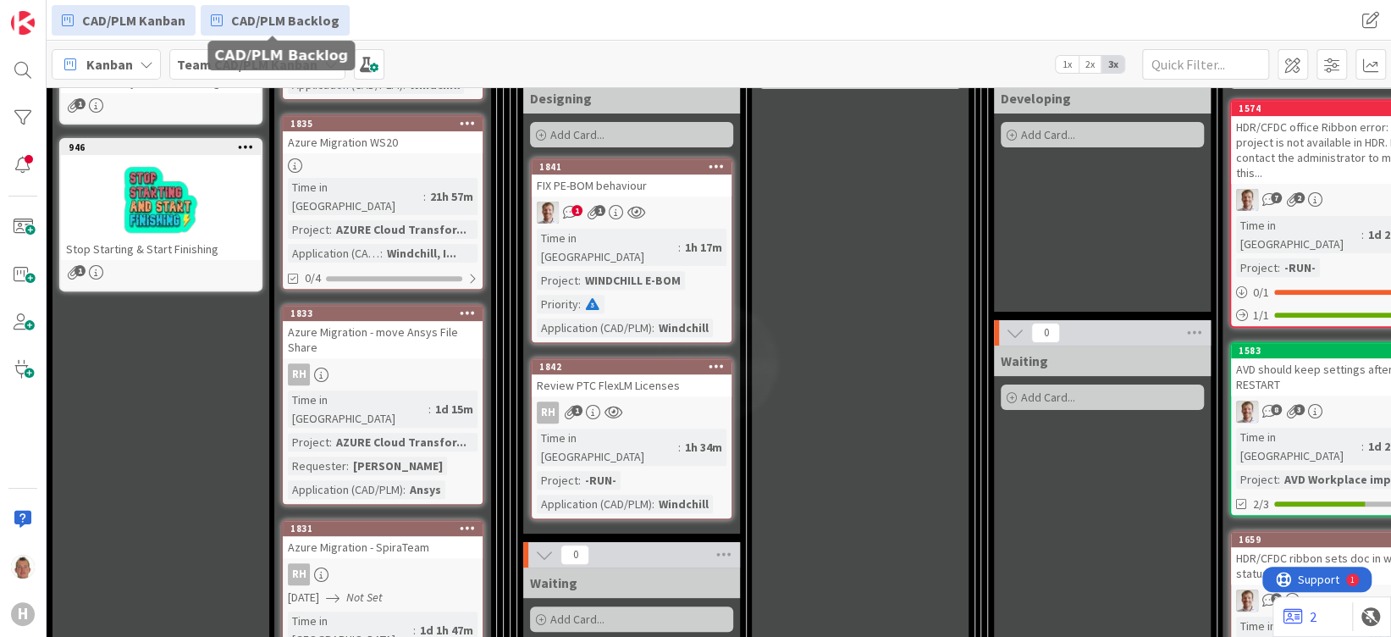
click at [234, 30] on link "CAD/PLM Backlog" at bounding box center [275, 20] width 149 height 30
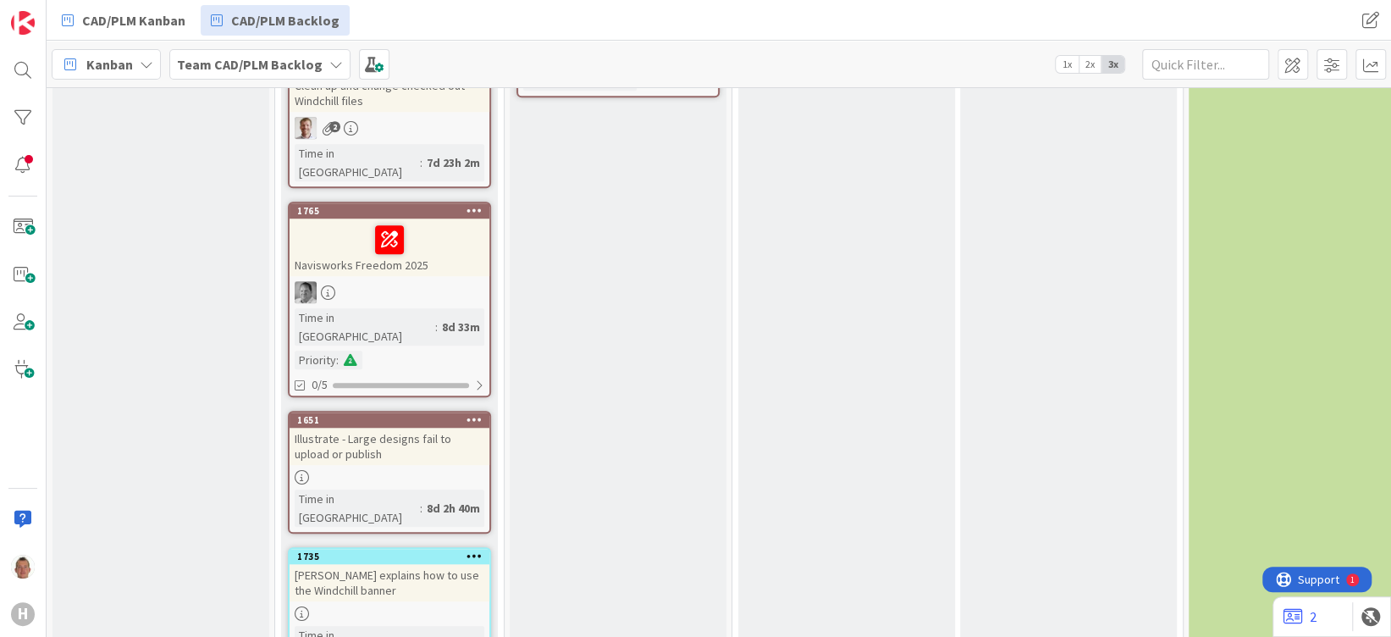
scroll to position [807, 0]
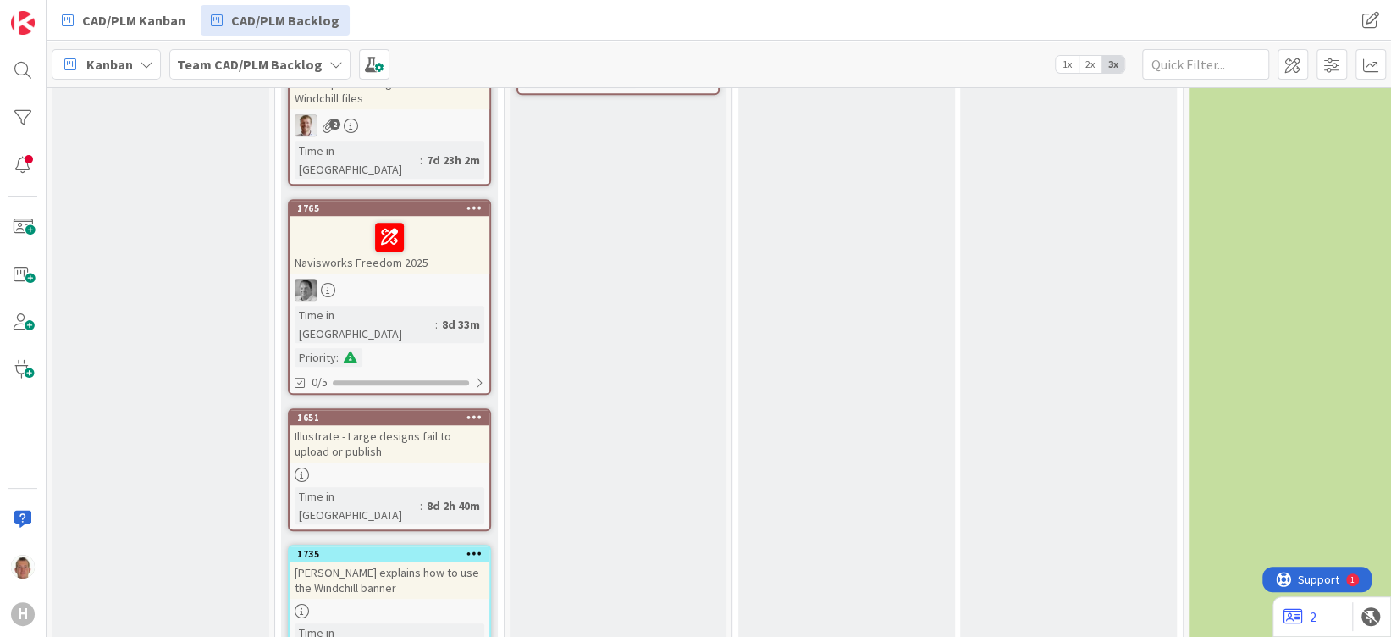
click at [475, 547] on icon at bounding box center [474, 553] width 16 height 12
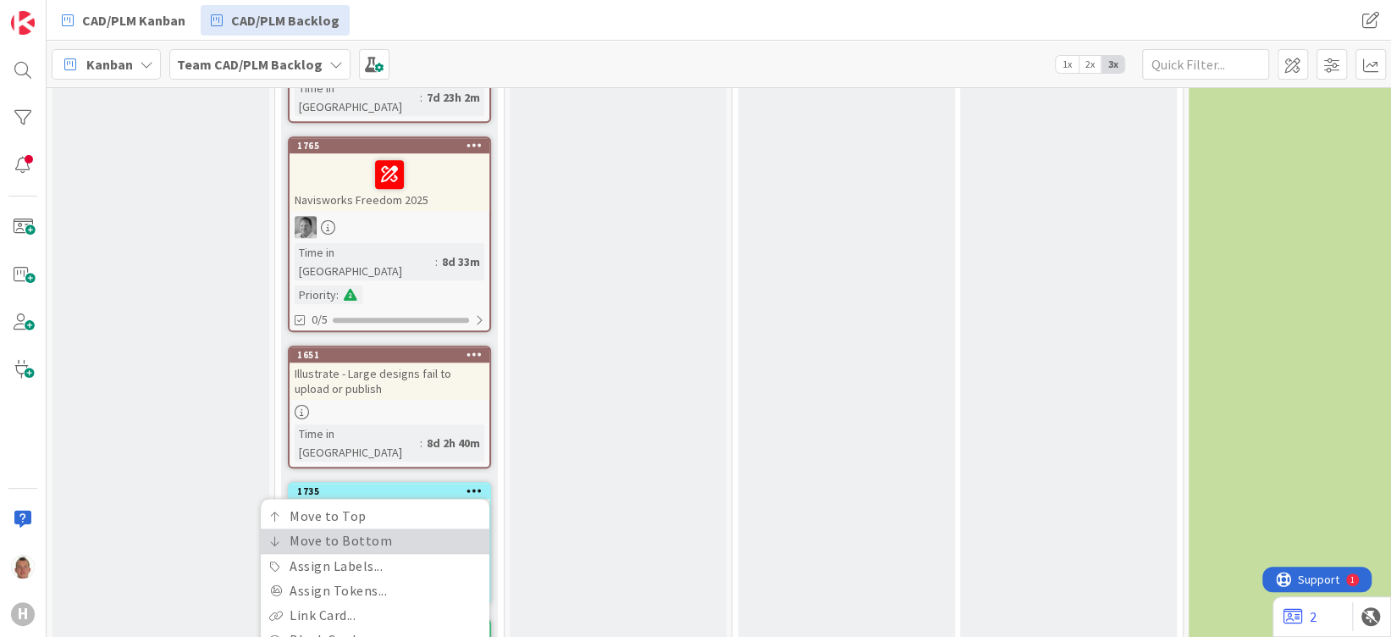
scroll to position [1033, 0]
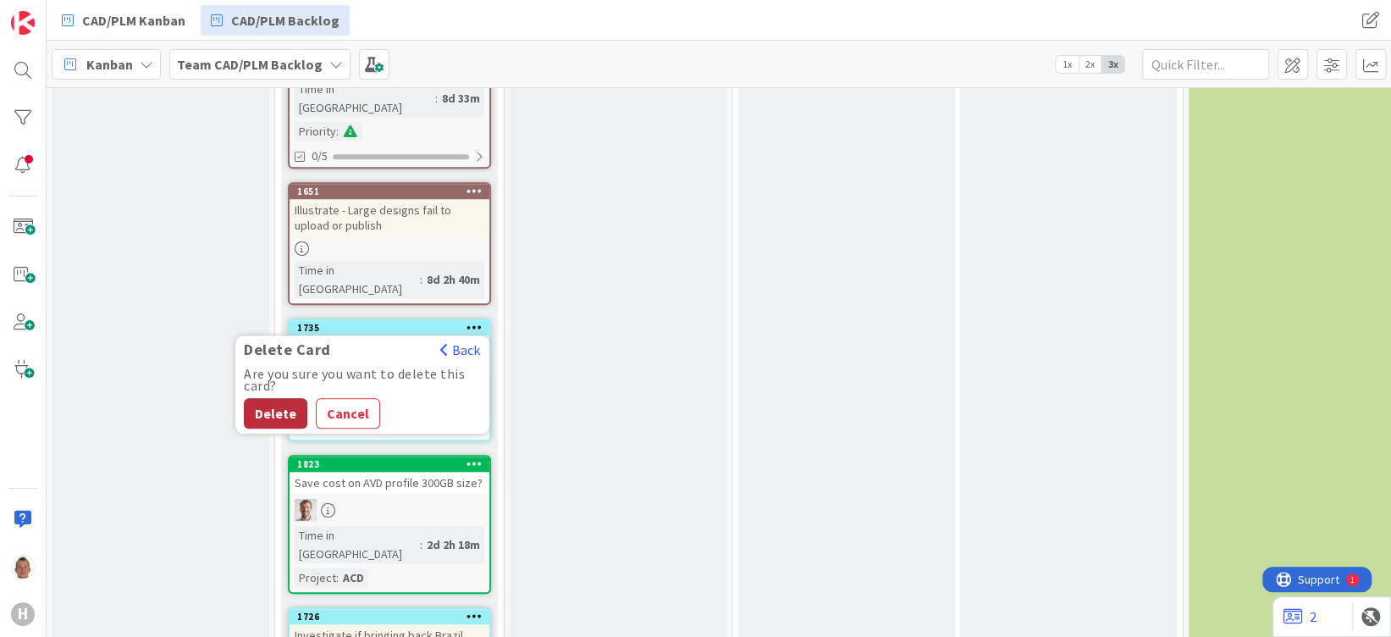
click at [263, 398] on button "Delete" at bounding box center [275, 413] width 63 height 30
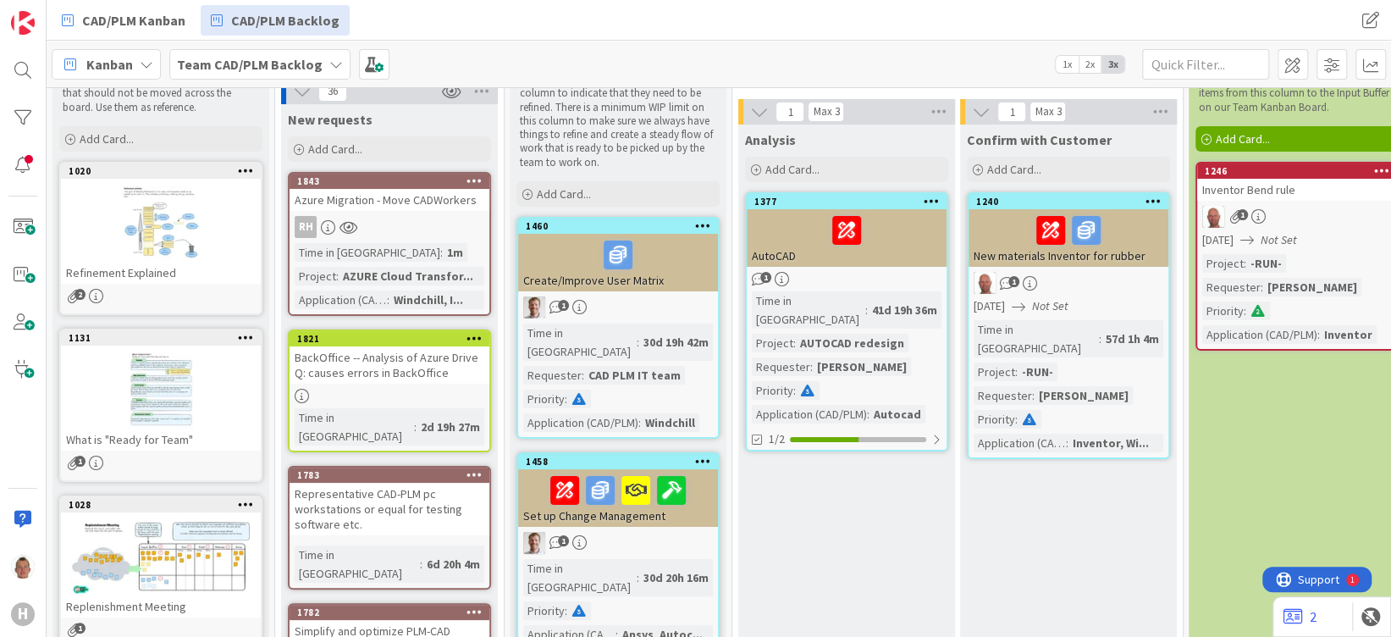
scroll to position [113, 0]
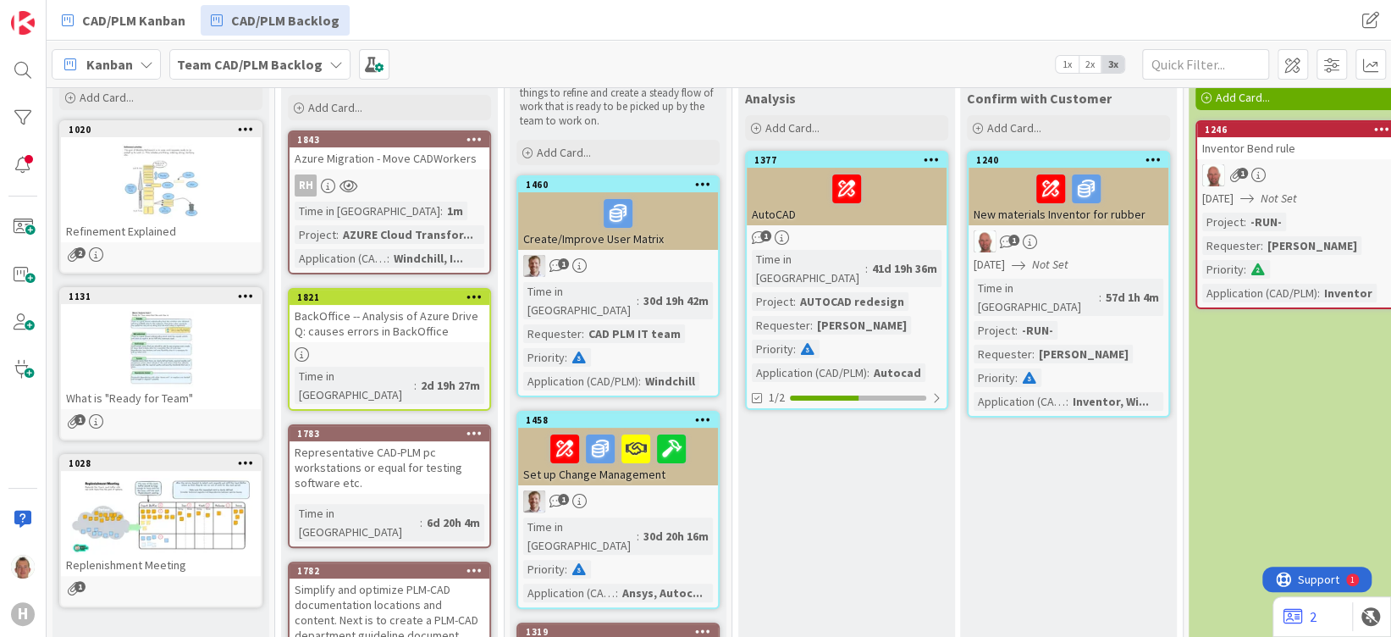
click at [398, 442] on div "Representative CAD-PLM pc workstations or equal for testing software etc." at bounding box center [390, 467] width 200 height 52
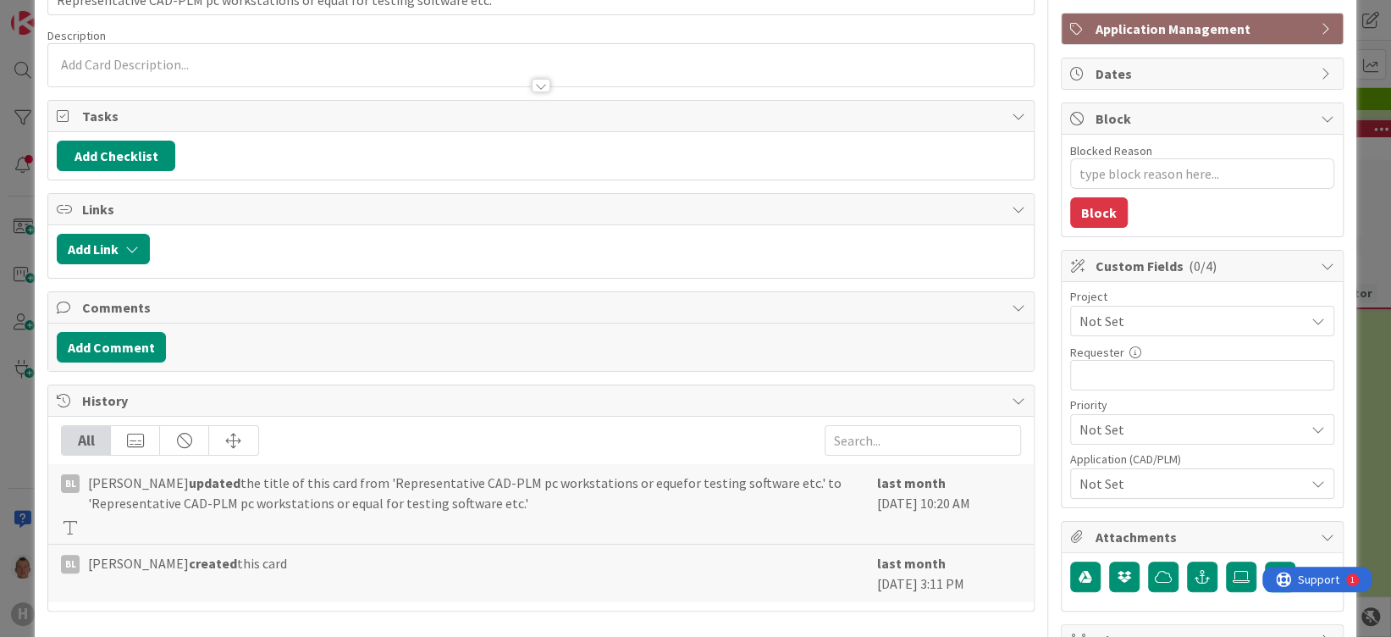
scroll to position [113, 0]
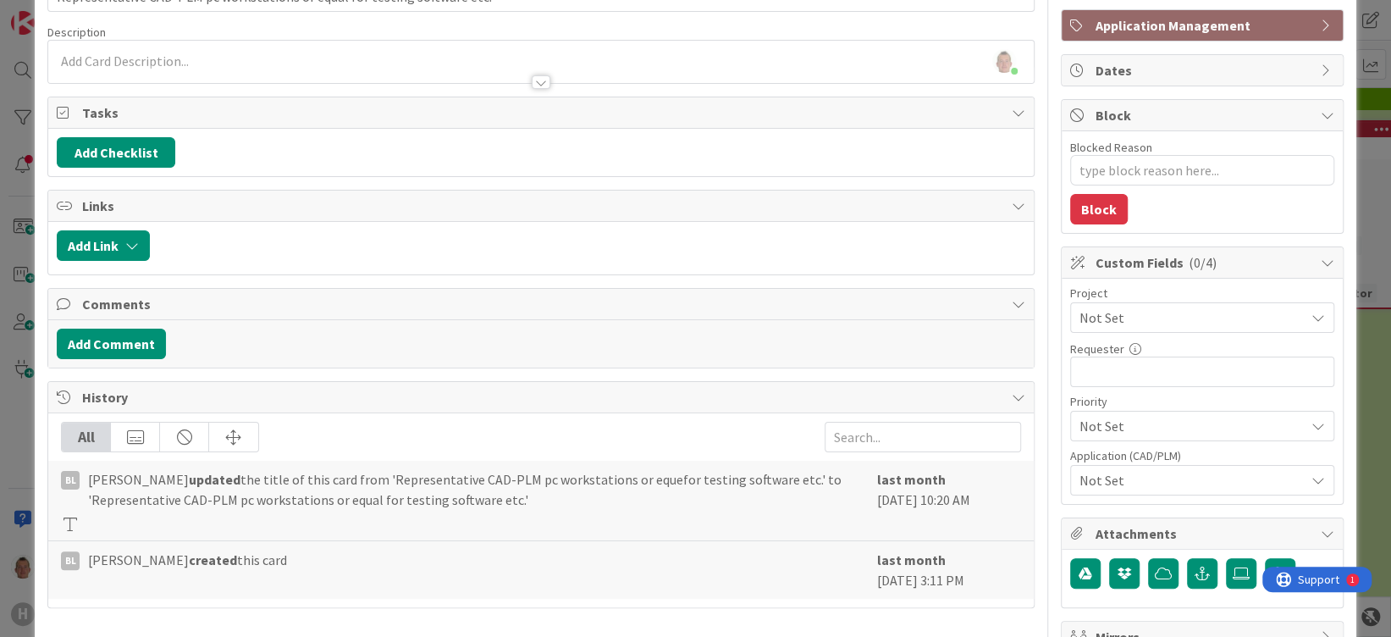
click at [1357, 108] on div "ID 1783 Team CAD/PLM Backlog New requests Title 73 / 128 Representative CAD-PLM…" at bounding box center [695, 318] width 1391 height 637
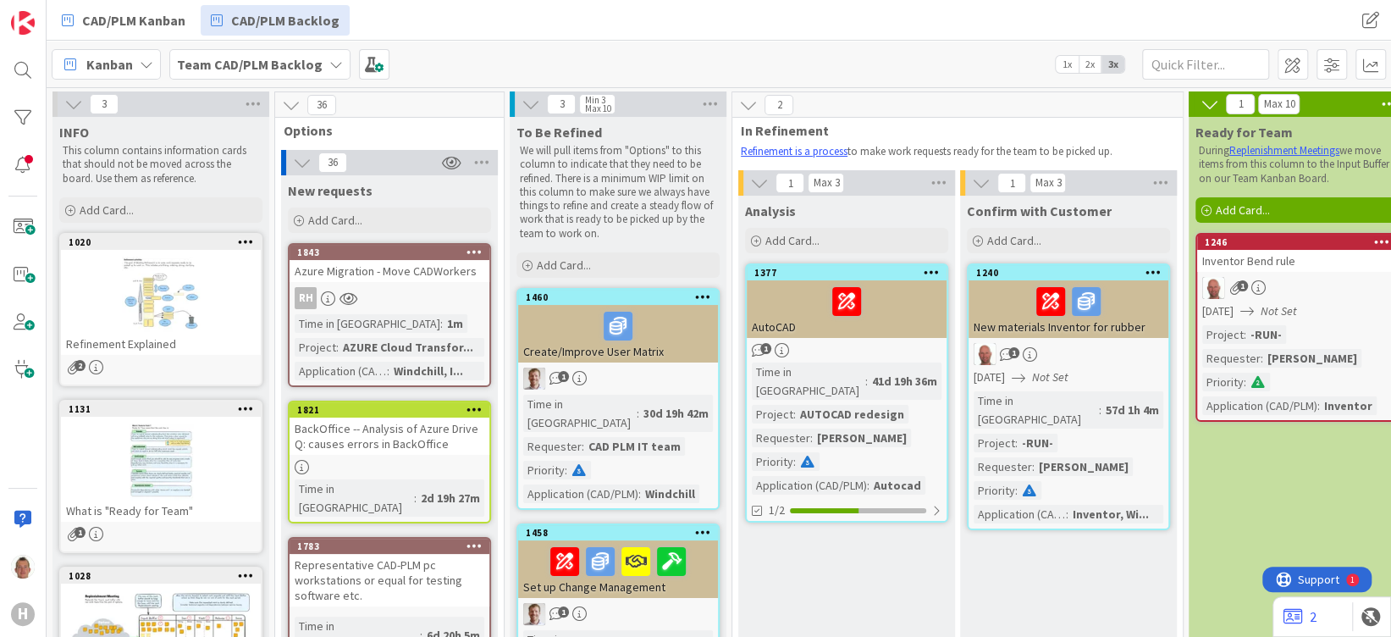
click at [293, 163] on icon at bounding box center [302, 162] width 19 height 19
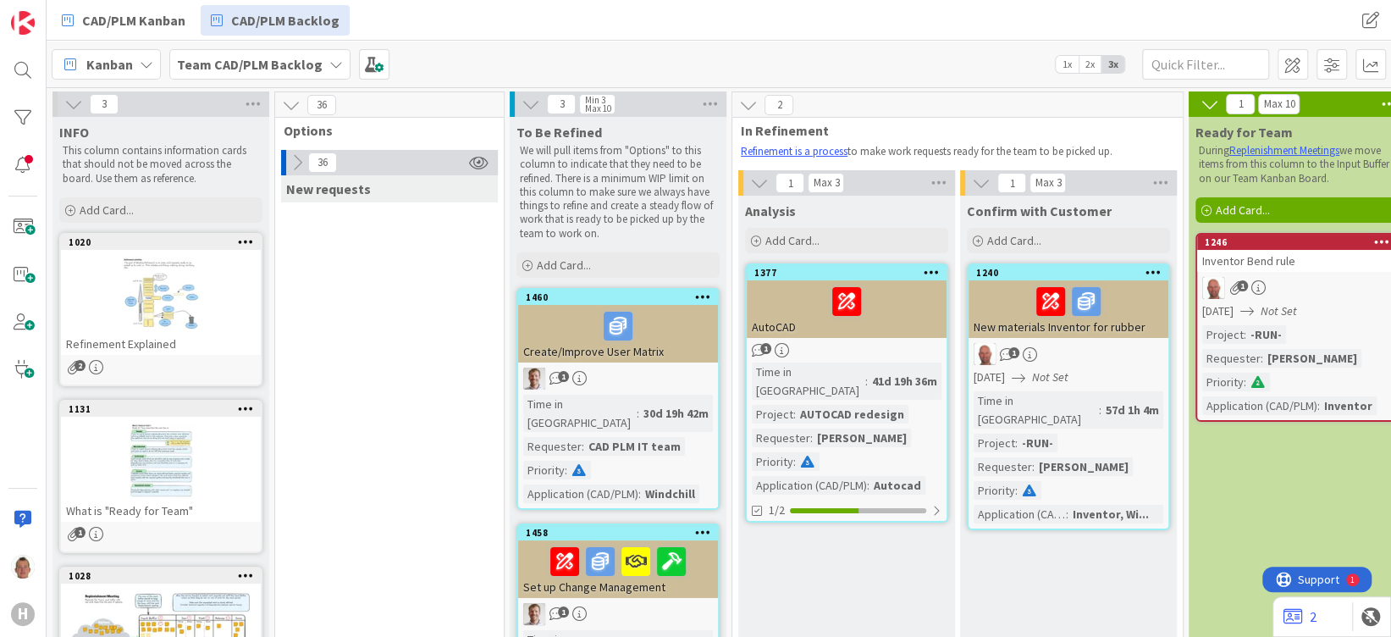
click at [296, 163] on icon at bounding box center [297, 162] width 19 height 19
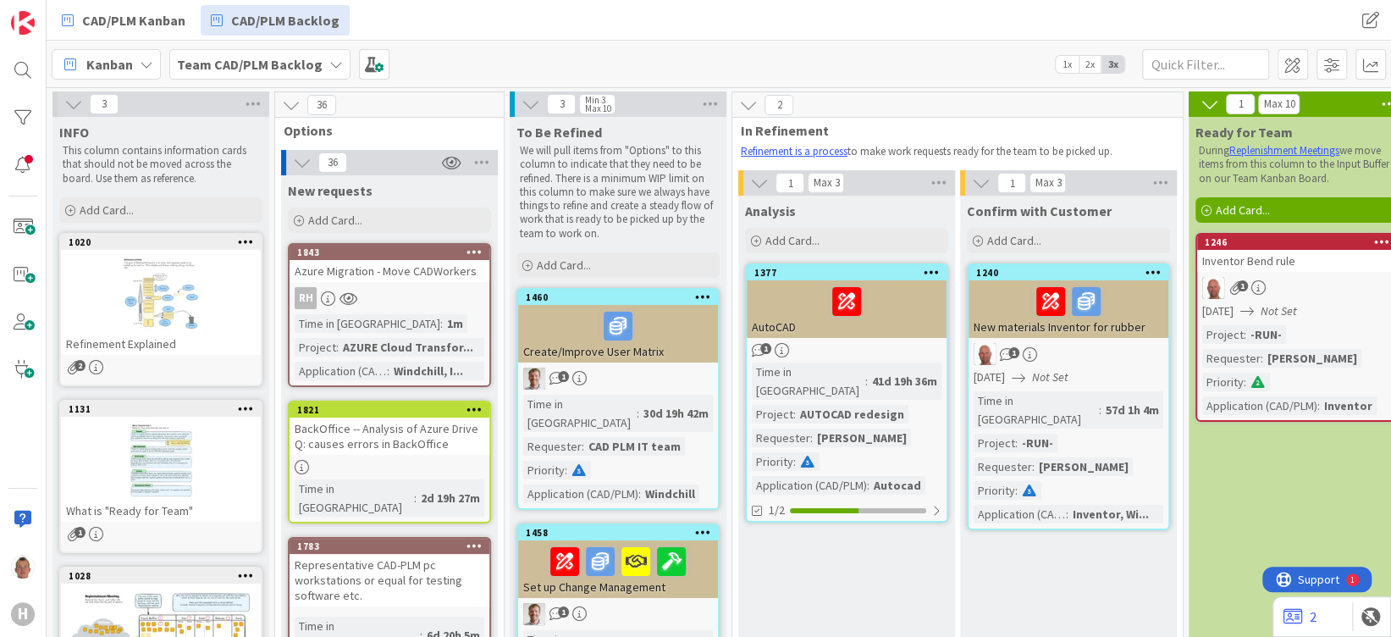
click at [295, 163] on icon at bounding box center [302, 162] width 19 height 19
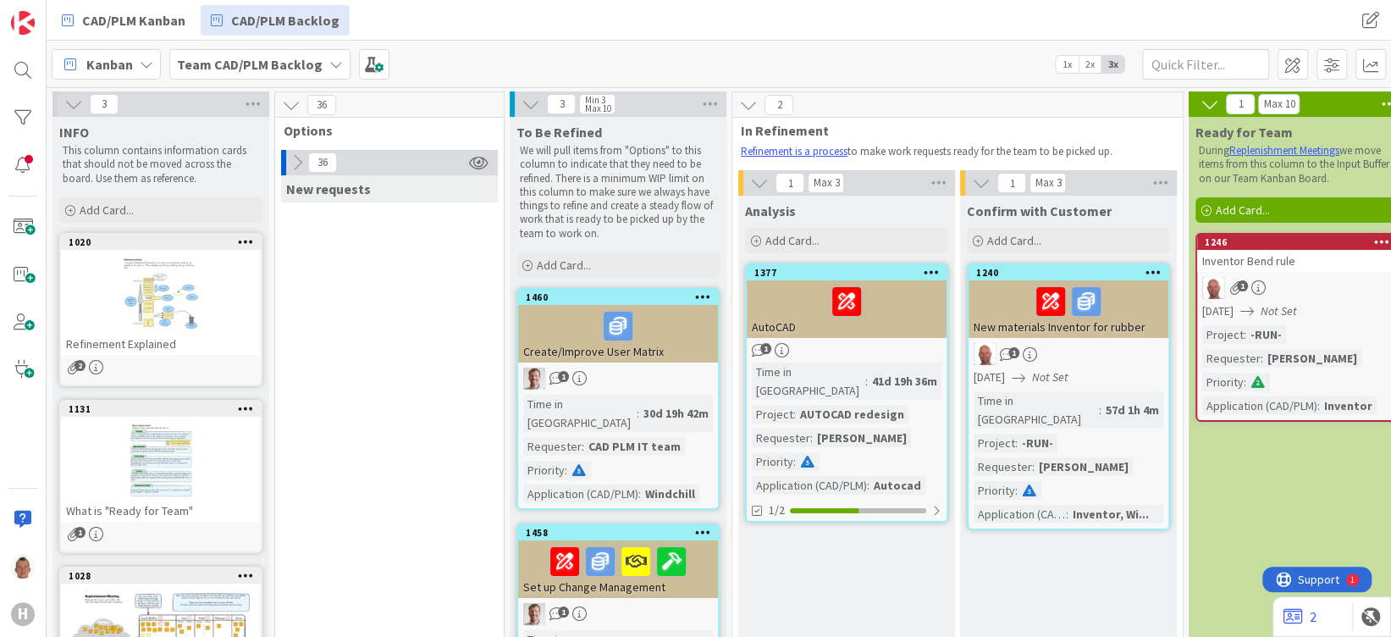
click at [295, 163] on icon at bounding box center [297, 162] width 19 height 19
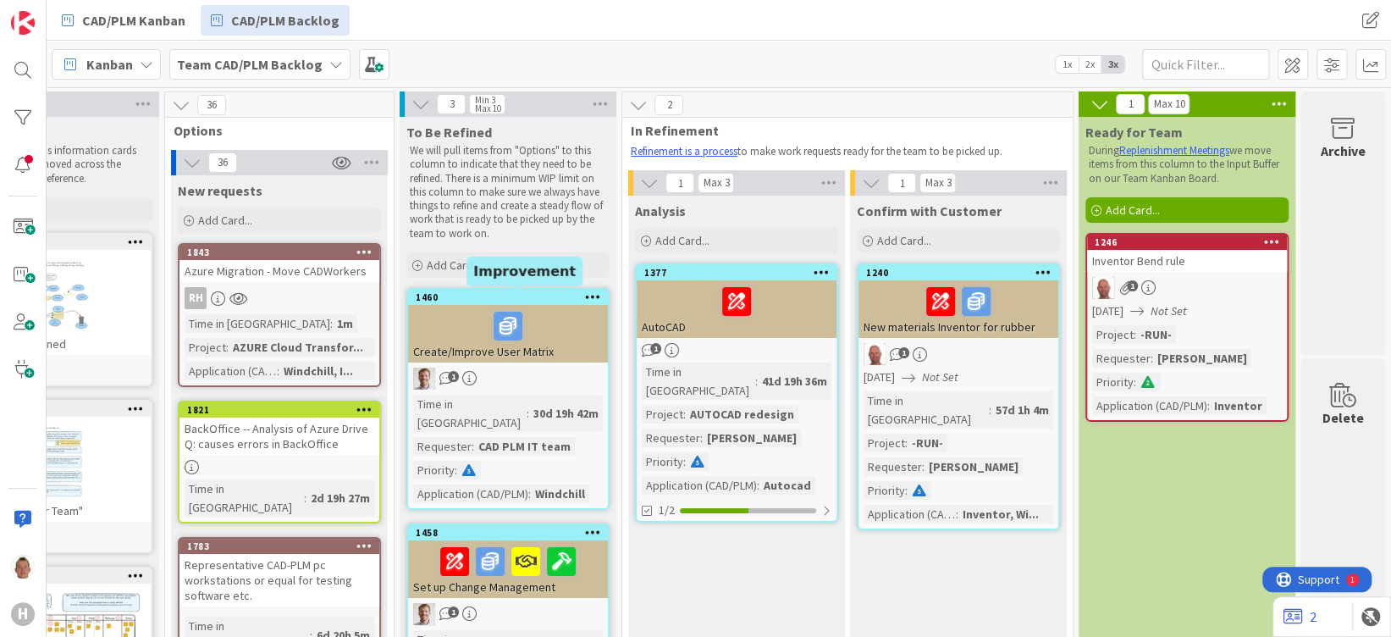
scroll to position [0, 127]
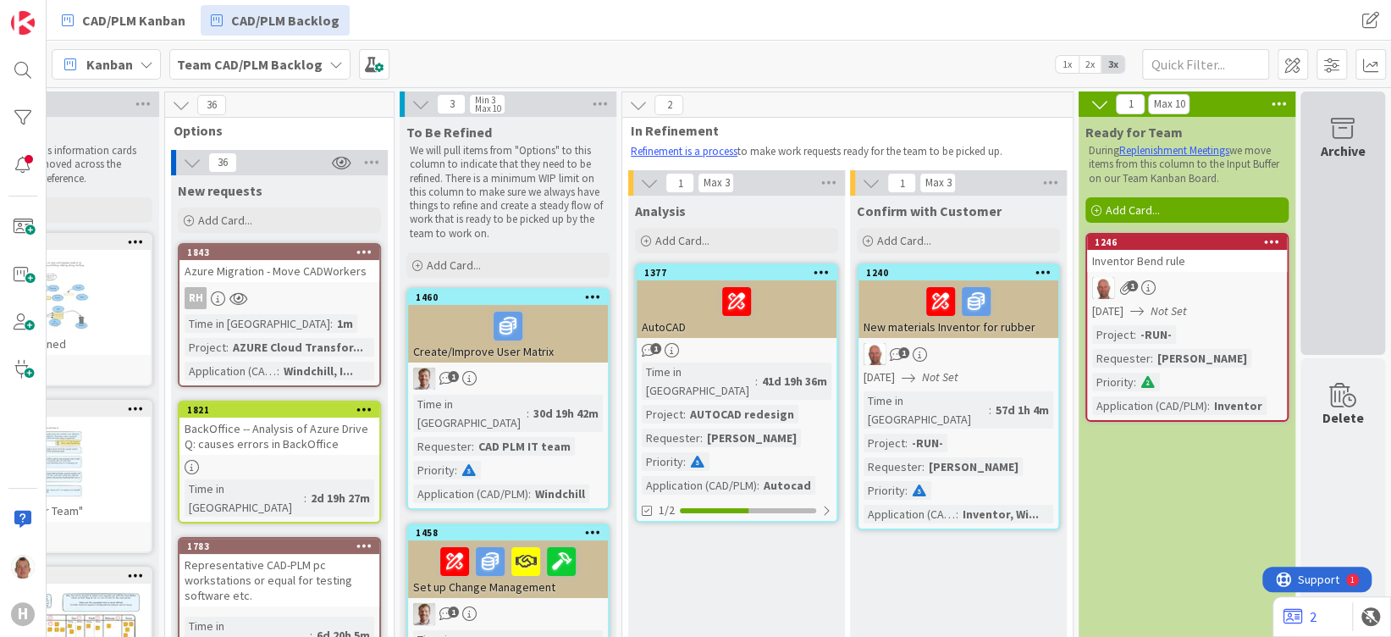
click at [1357, 188] on div "Archive" at bounding box center [1342, 222] width 85 height 263
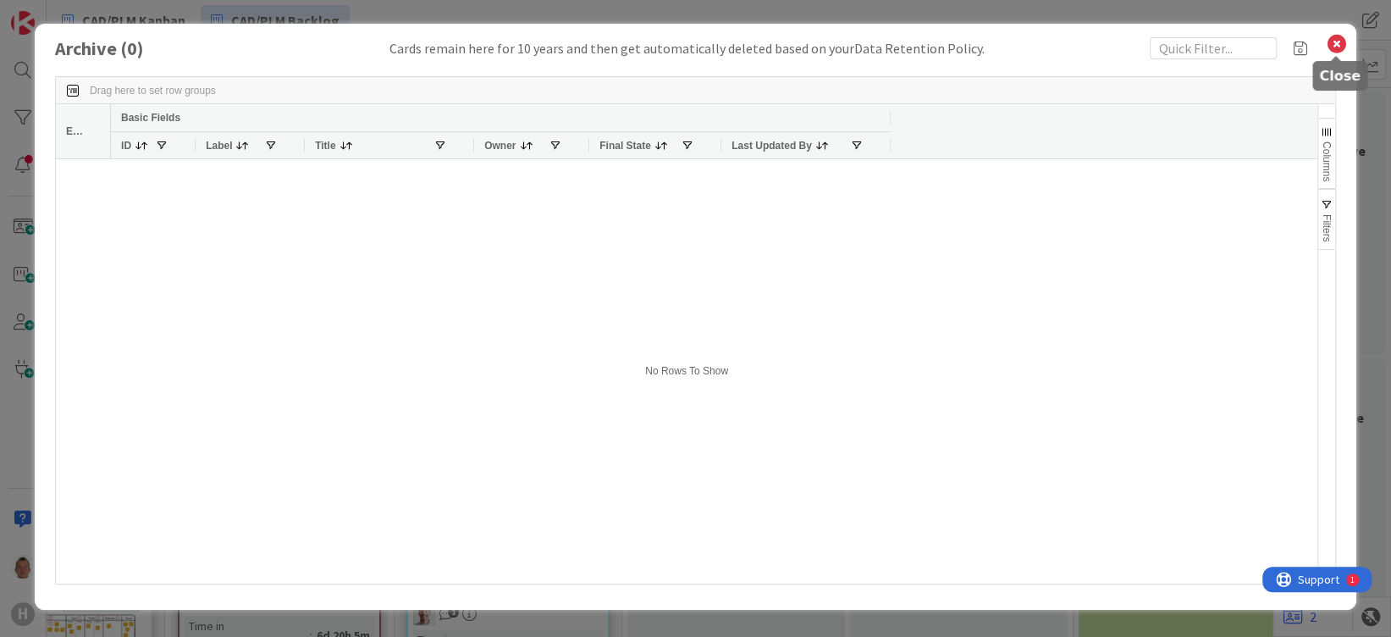
click at [1343, 46] on icon at bounding box center [1337, 44] width 22 height 24
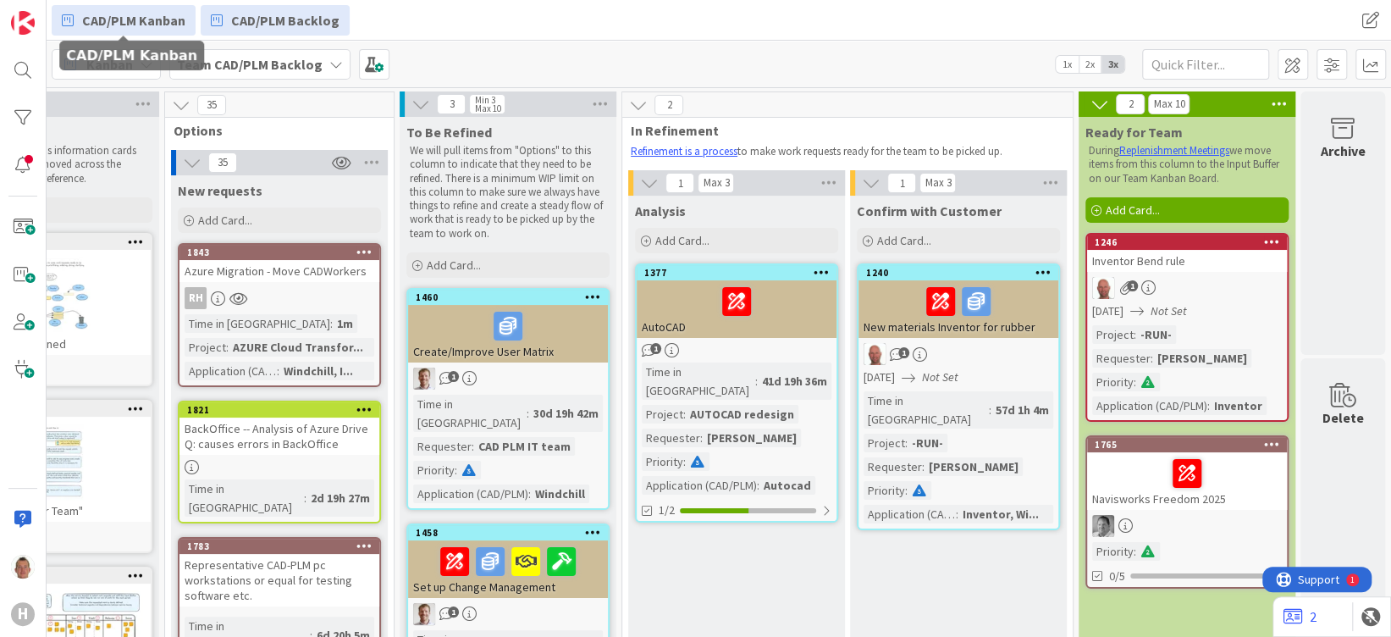
click at [102, 8] on link "CAD/PLM Kanban" at bounding box center [124, 20] width 144 height 30
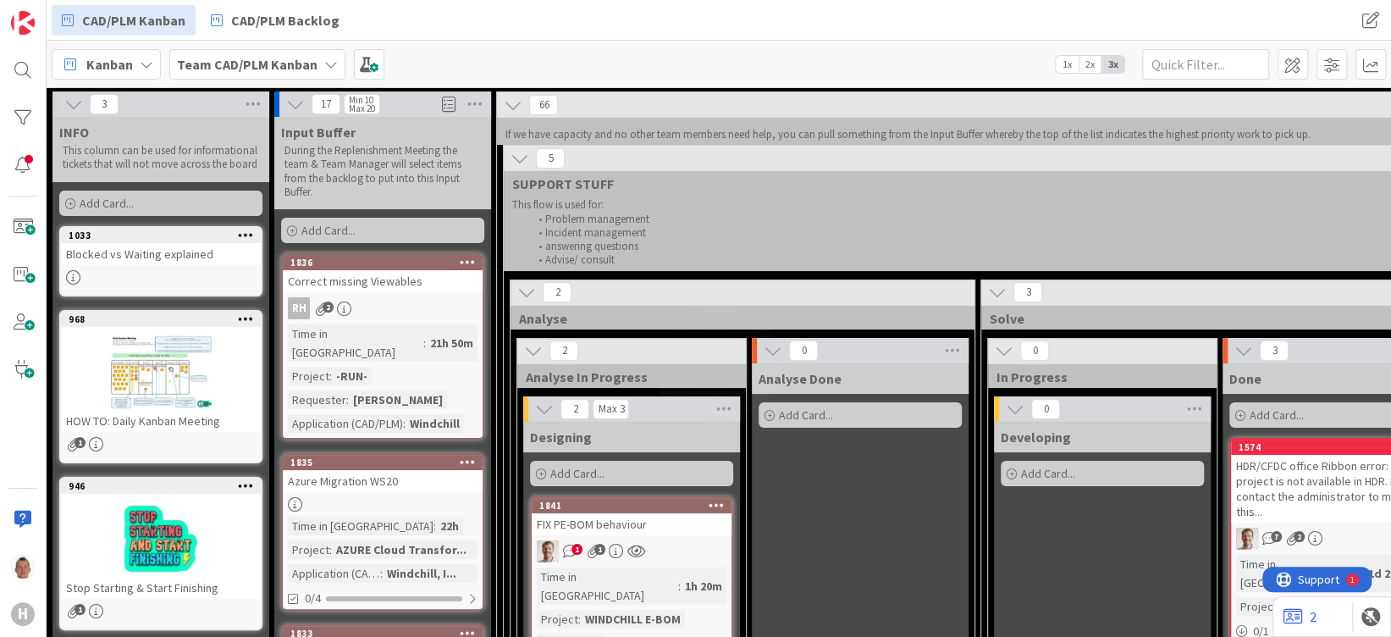
scroll to position [113, 0]
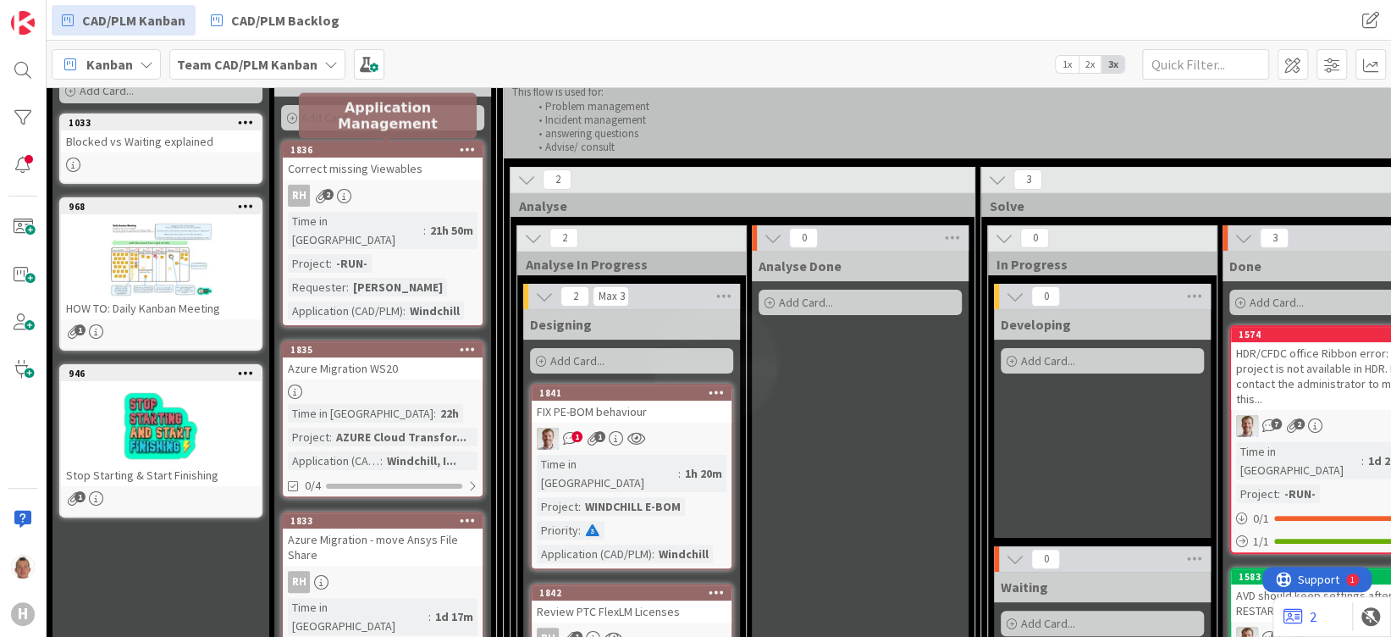
click at [401, 147] on div "1836" at bounding box center [386, 150] width 192 height 12
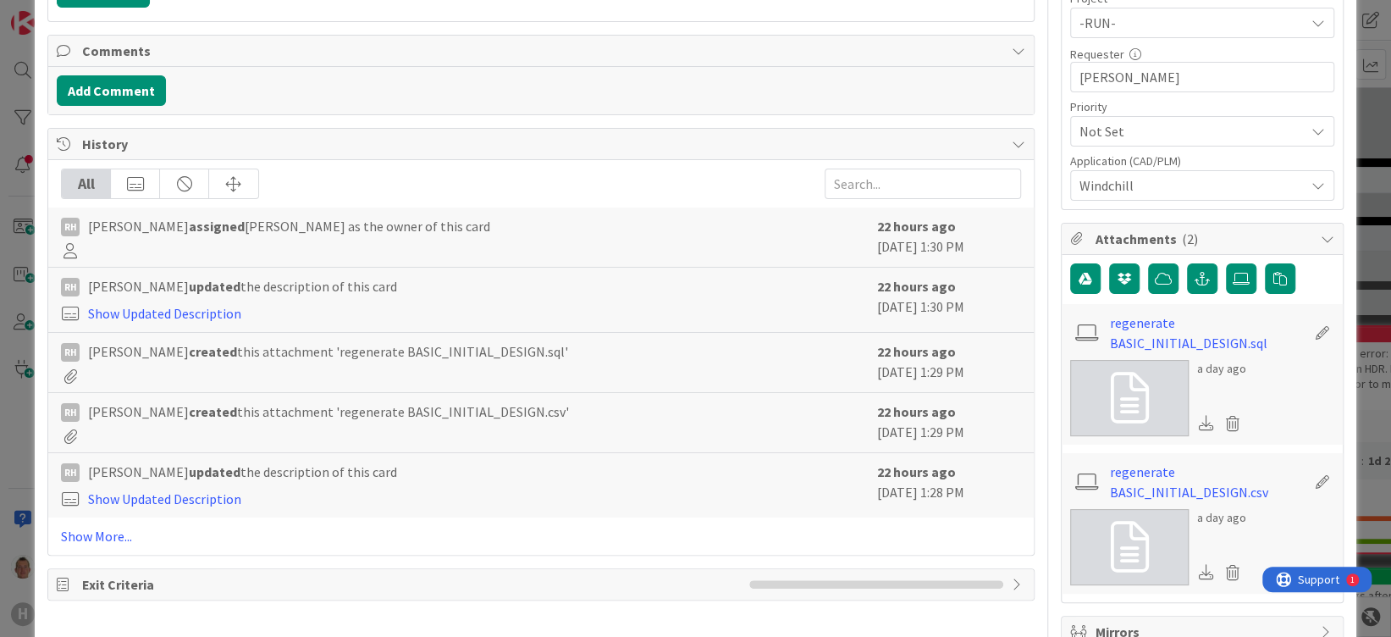
scroll to position [564, 0]
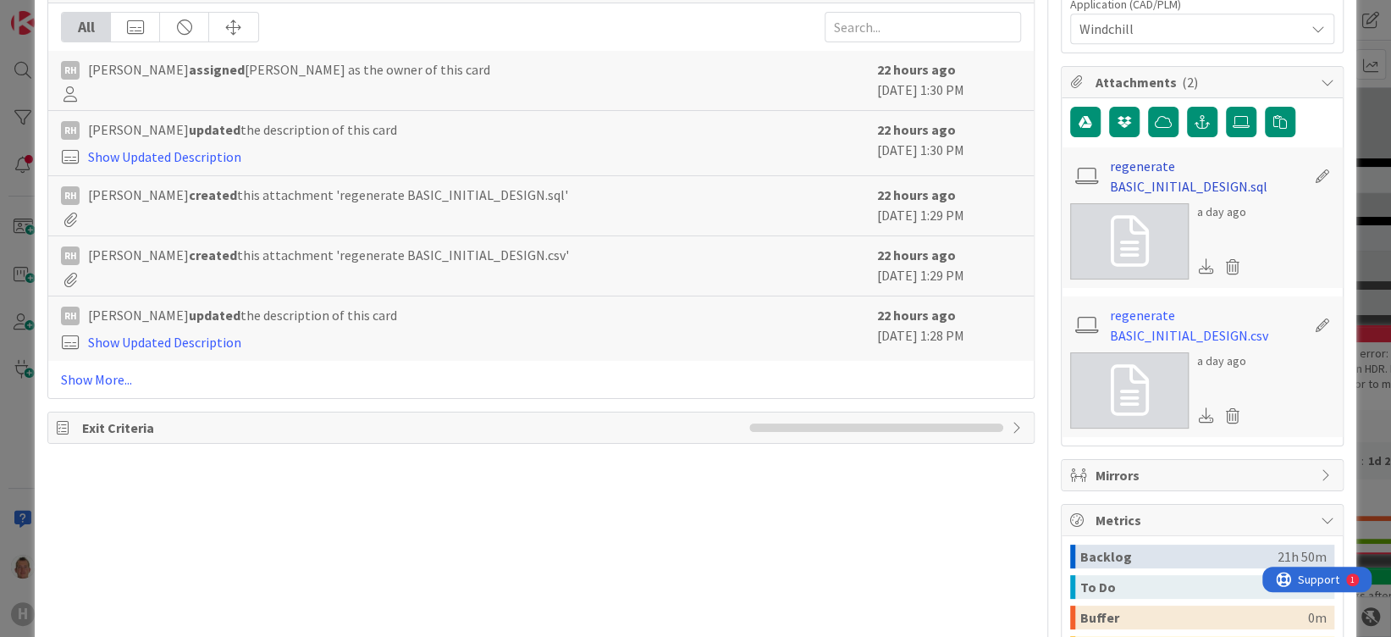
click at [1139, 179] on link "regenerate BASIC_INITIAL_DESIGN.sql" at bounding box center [1207, 176] width 196 height 41
click at [1346, 41] on div "ID 1836 Team CAD/PLM Kanban Input Buffer Title 25 / 128 Correct missing Viewabl…" at bounding box center [695, 318] width 1391 height 637
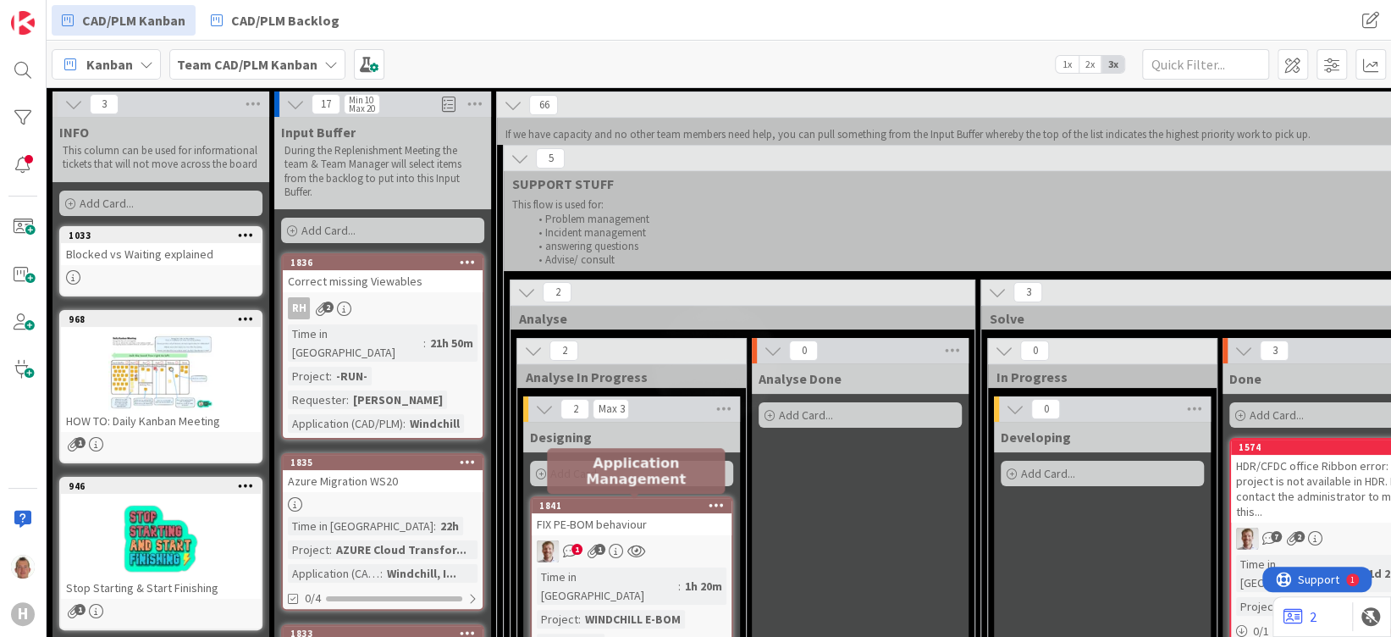
click at [677, 504] on div "1841" at bounding box center [635, 505] width 192 height 12
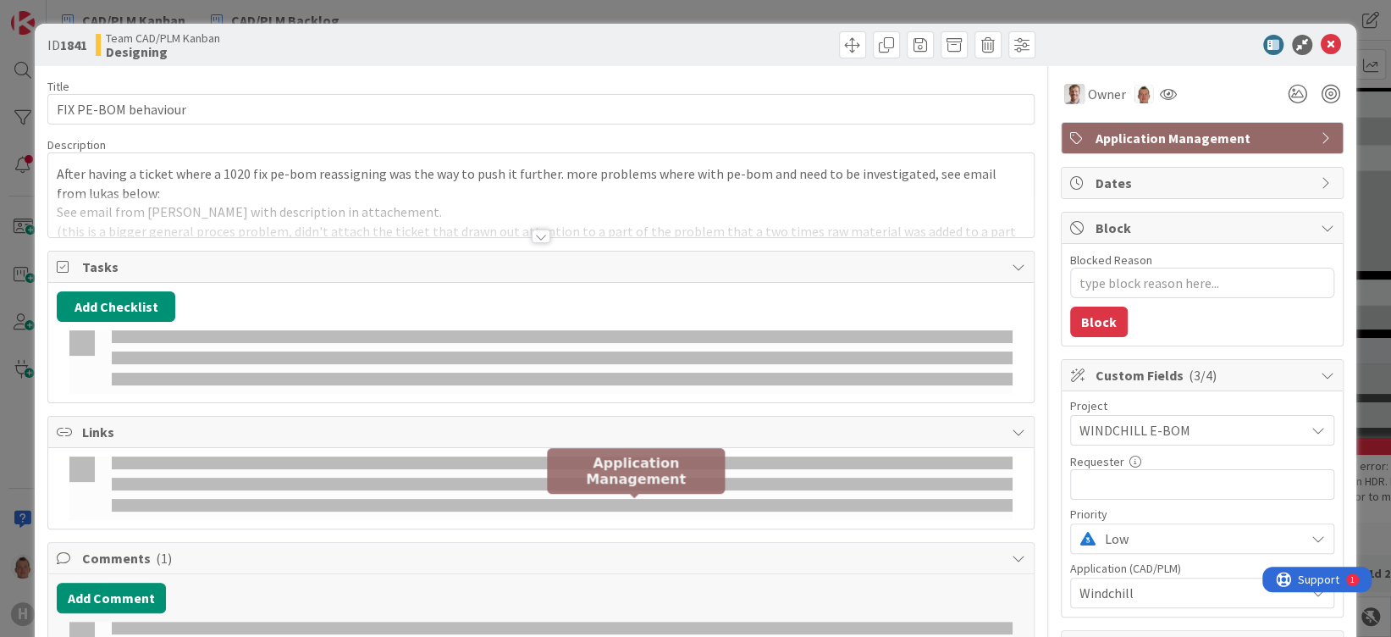
type textarea "x"
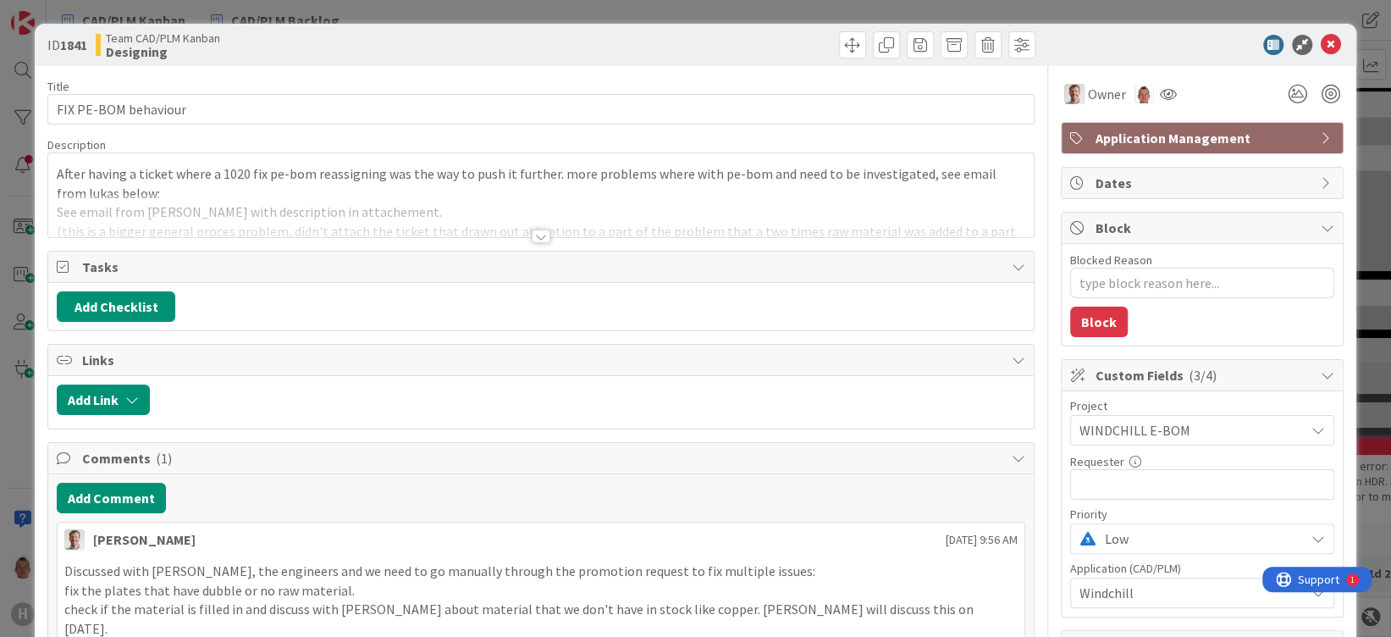
scroll to position [113, 0]
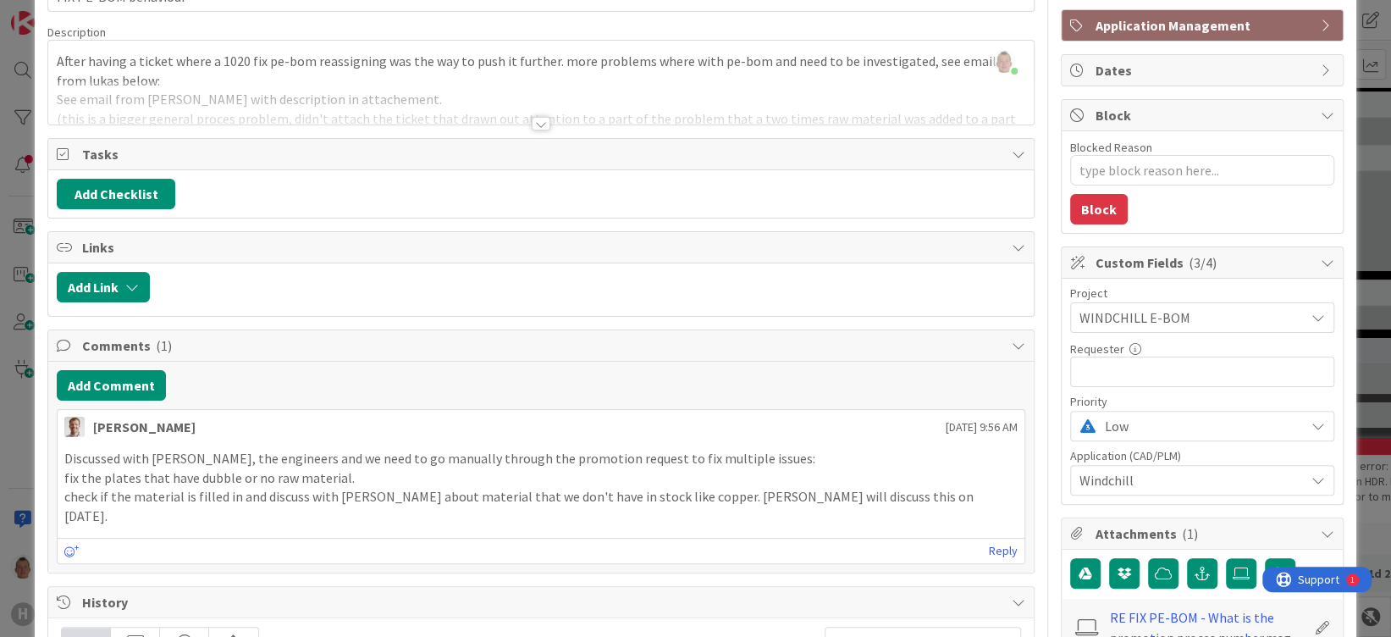
click at [441, 87] on div at bounding box center [540, 102] width 985 height 43
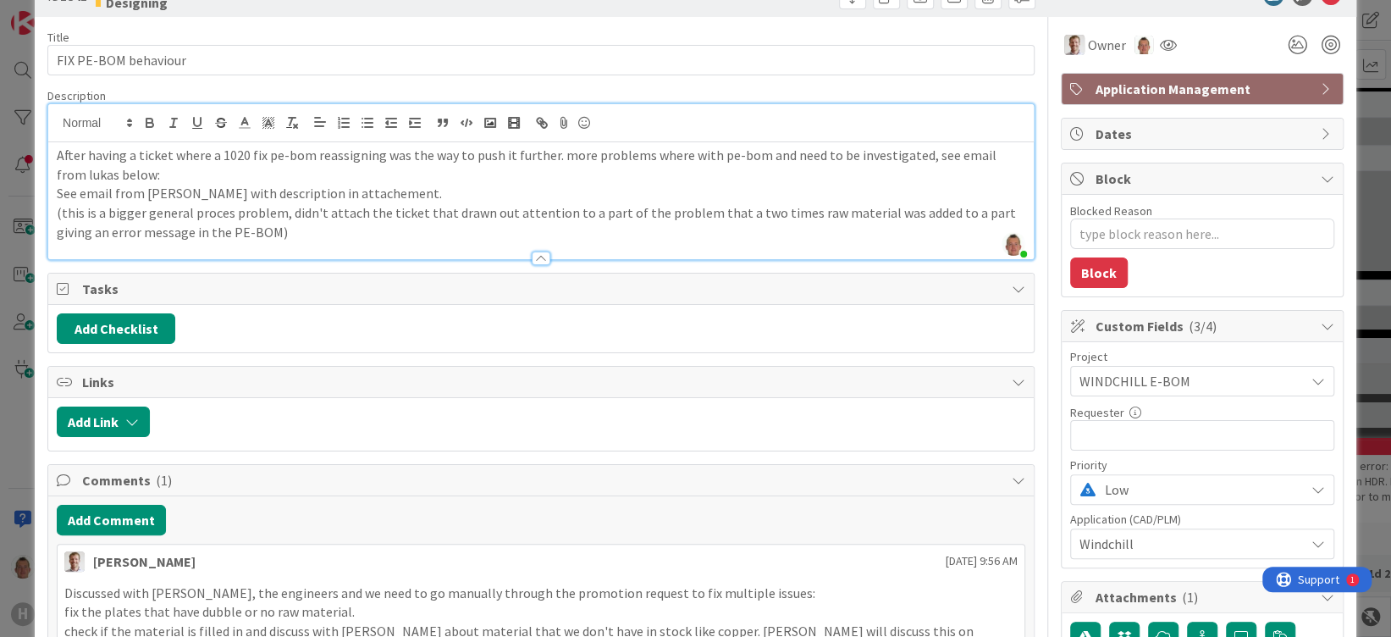
scroll to position [0, 0]
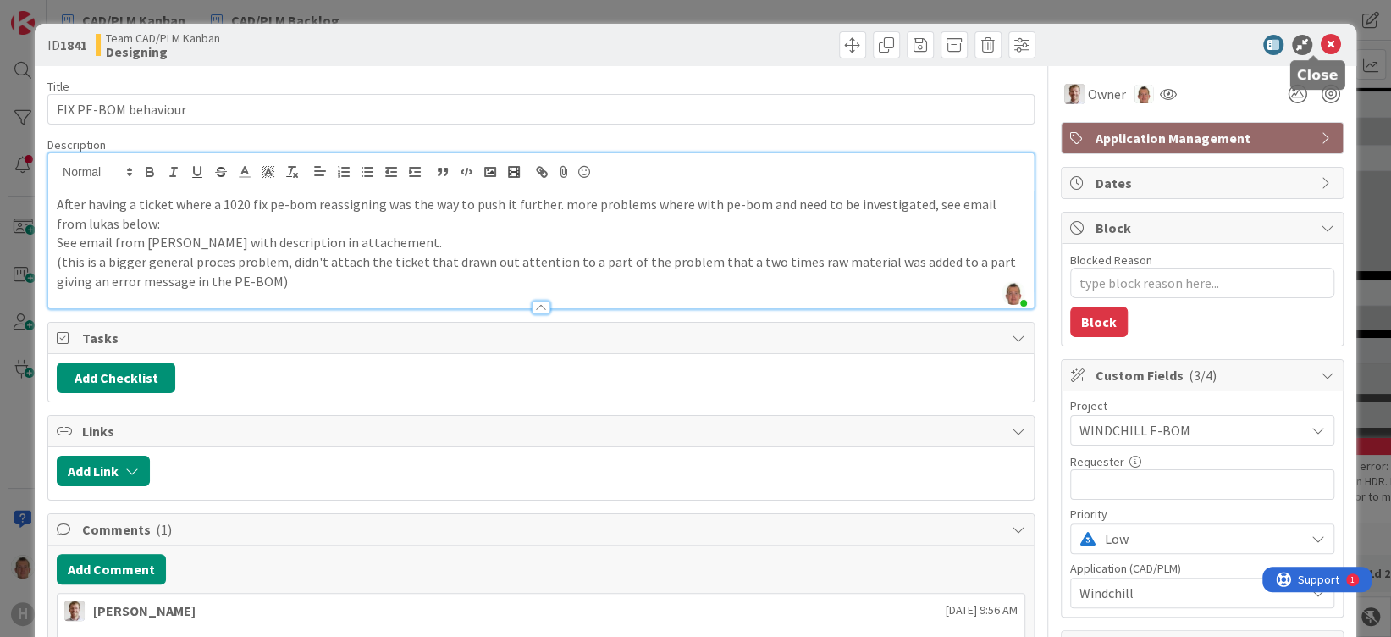
click at [1321, 47] on icon at bounding box center [1331, 45] width 20 height 20
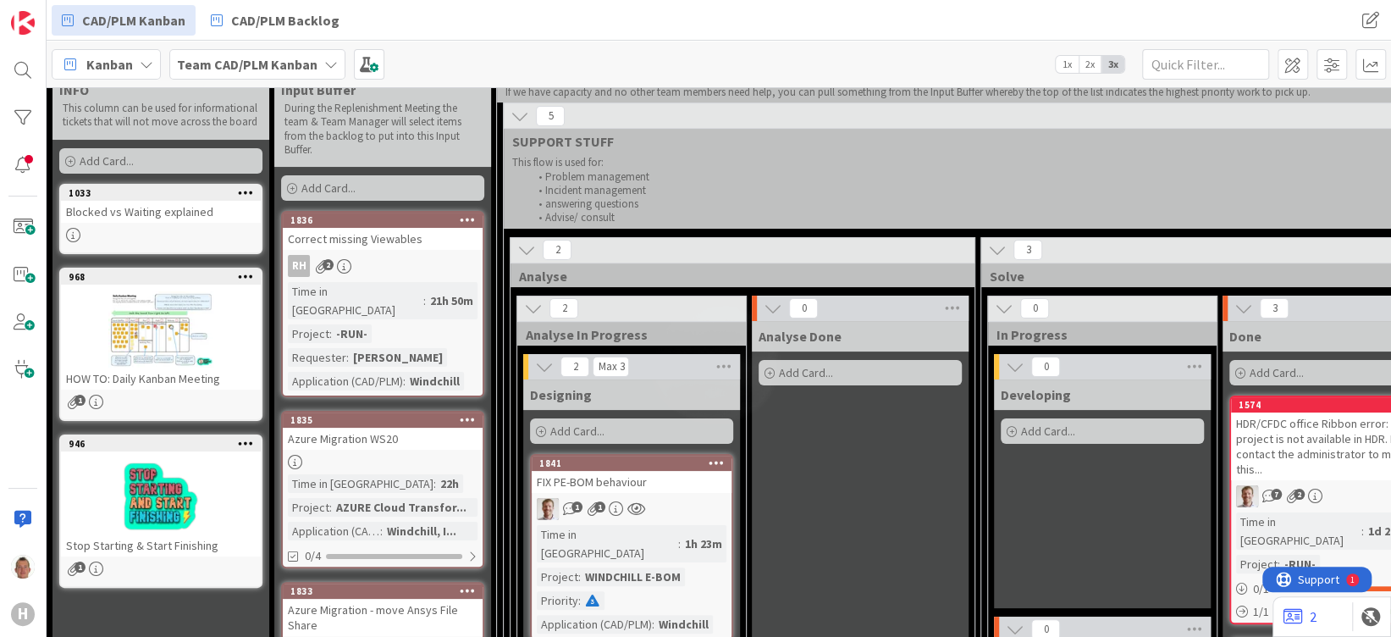
click at [709, 459] on icon at bounding box center [717, 462] width 16 height 12
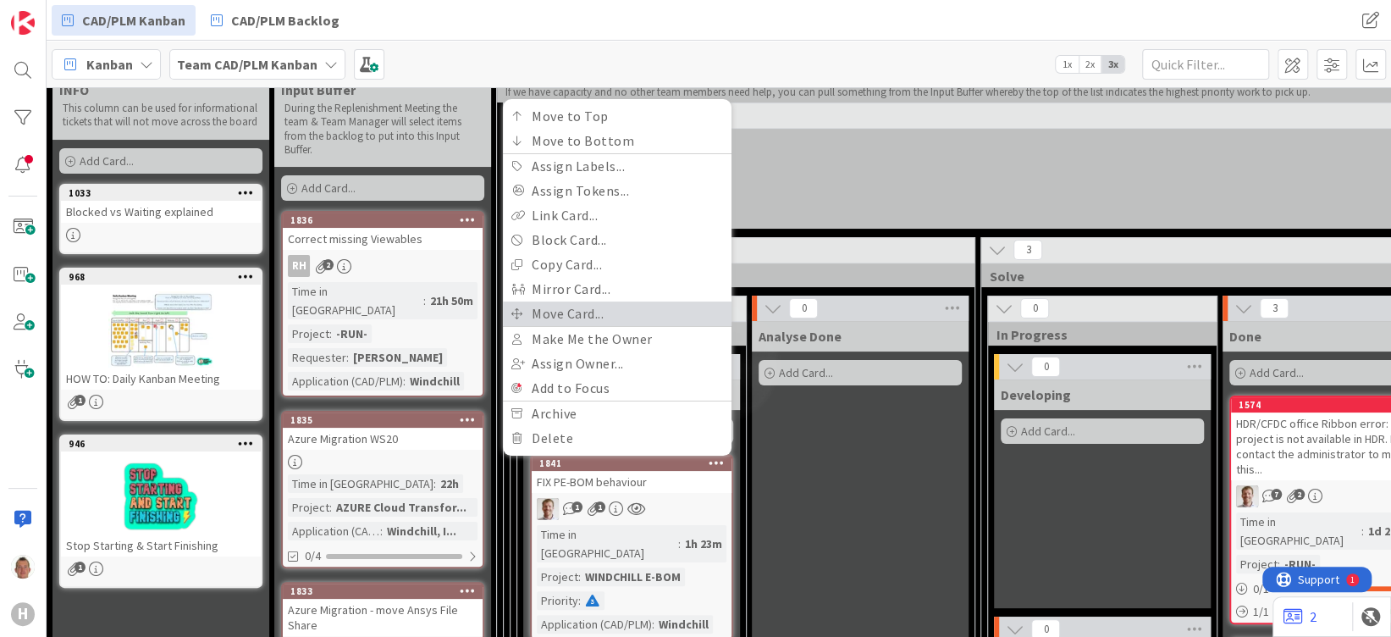
click at [643, 306] on link "Move Card..." at bounding box center [617, 313] width 229 height 25
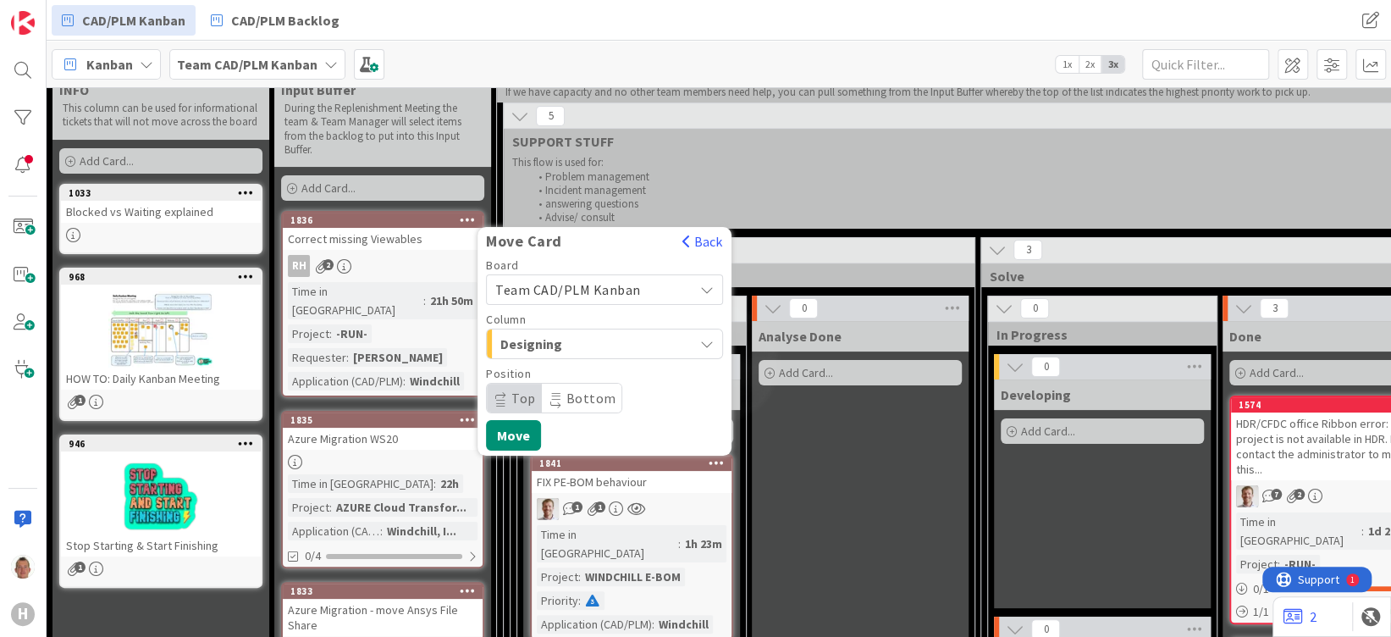
click at [639, 290] on span "Team CAD/PLM Kanban" at bounding box center [590, 290] width 190 height 24
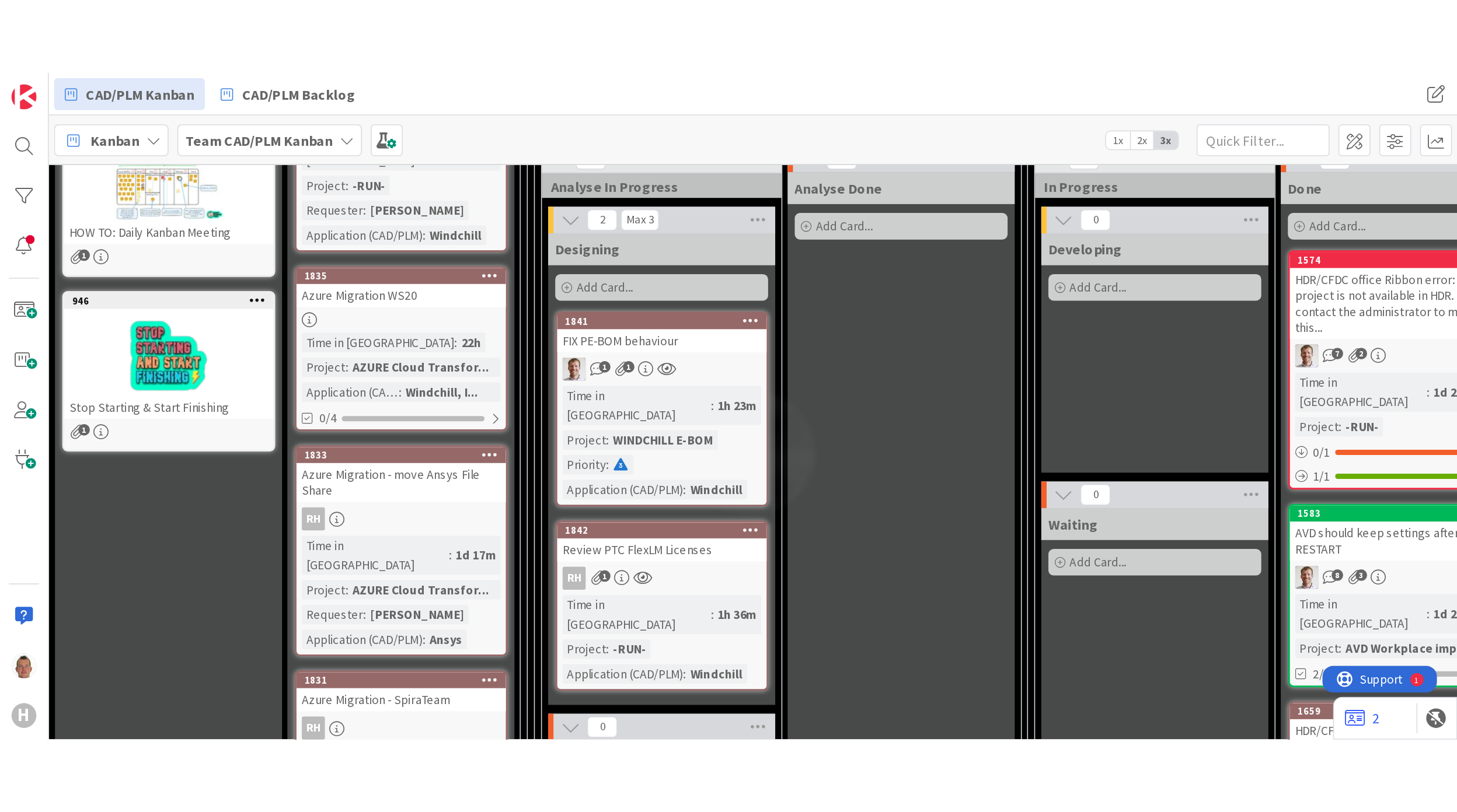
scroll to position [185, 0]
